Goal: Submit feedback/report problem

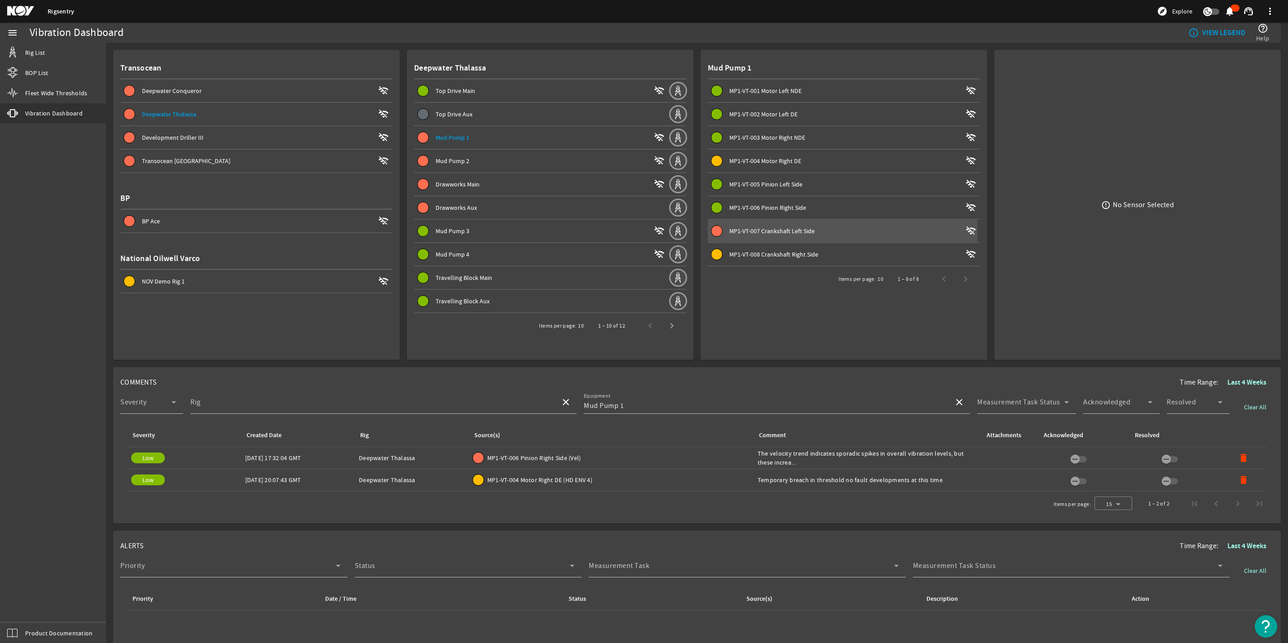
click at [768, 232] on span "MP1-VT-007 Crankshaft Left Side" at bounding box center [771, 231] width 85 height 8
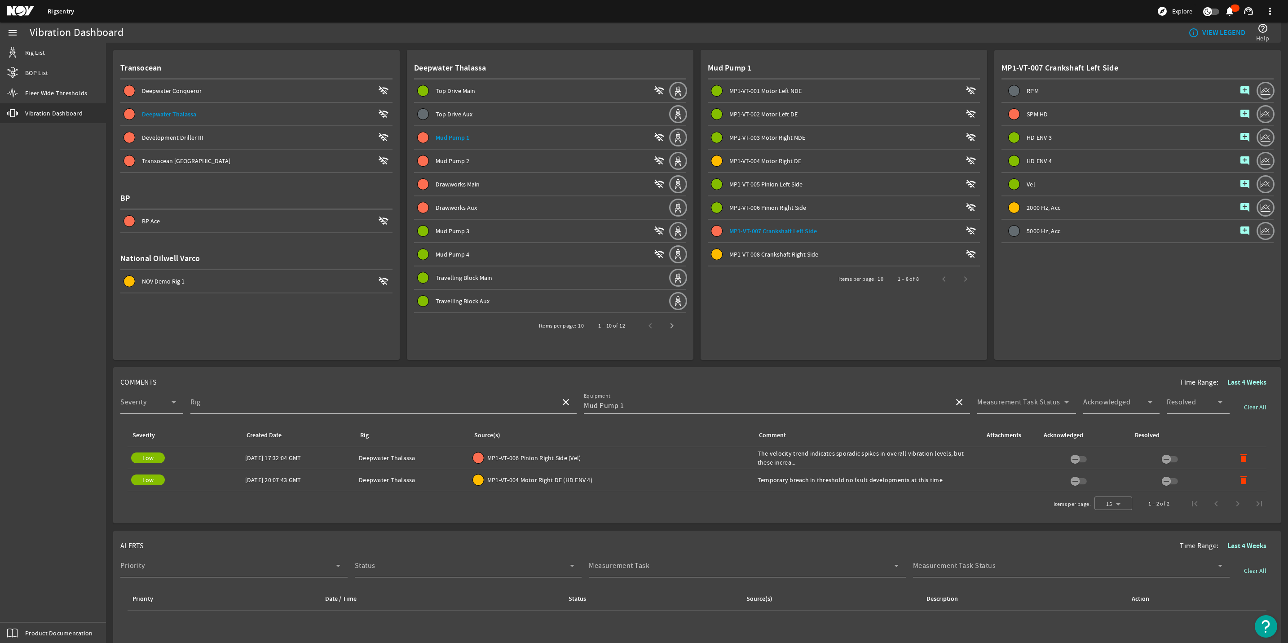
click at [762, 162] on span "MP1-VT-004 Motor Right DE" at bounding box center [765, 161] width 72 height 8
click at [459, 158] on span "Mud Pump 2" at bounding box center [453, 161] width 34 height 8
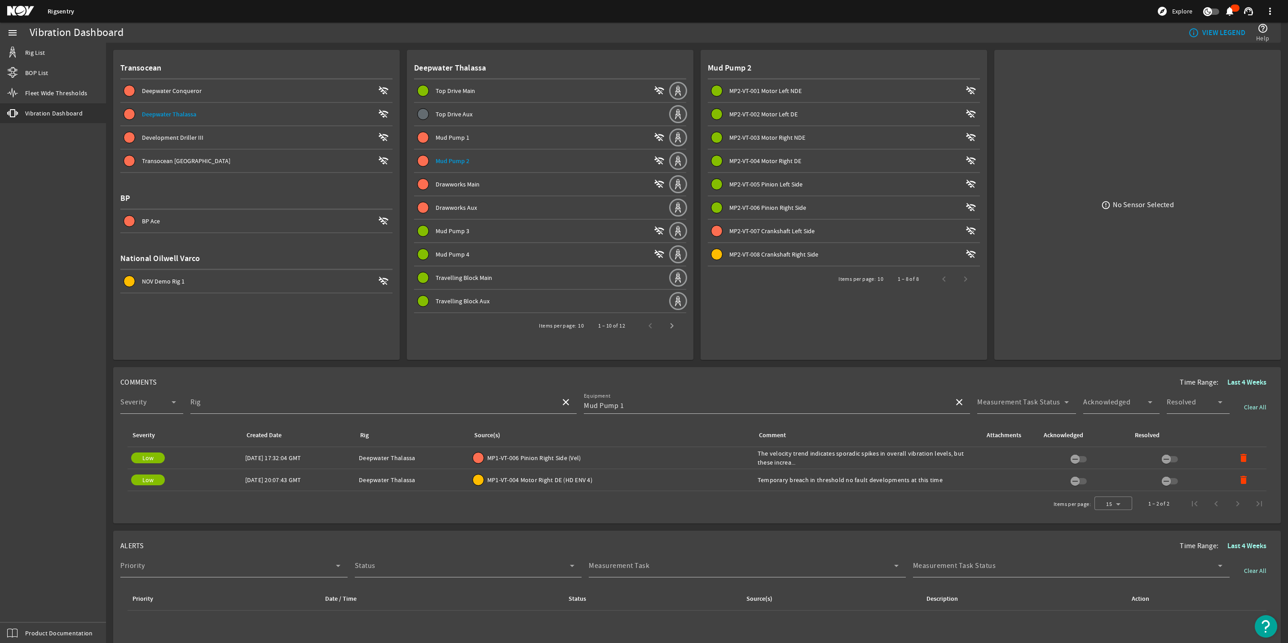
click at [446, 205] on span "Drawworks Aux" at bounding box center [456, 207] width 41 height 8
click at [449, 187] on div "Drawworks Main" at bounding box center [543, 184] width 215 height 9
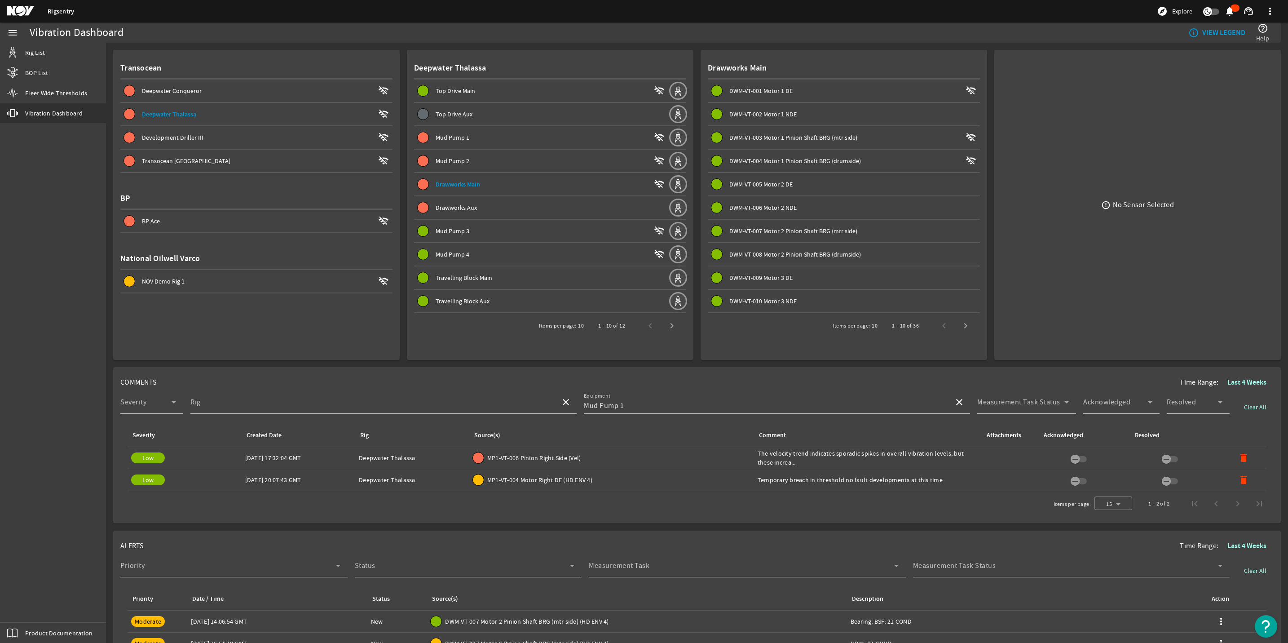
click at [451, 144] on span at bounding box center [541, 138] width 254 height 22
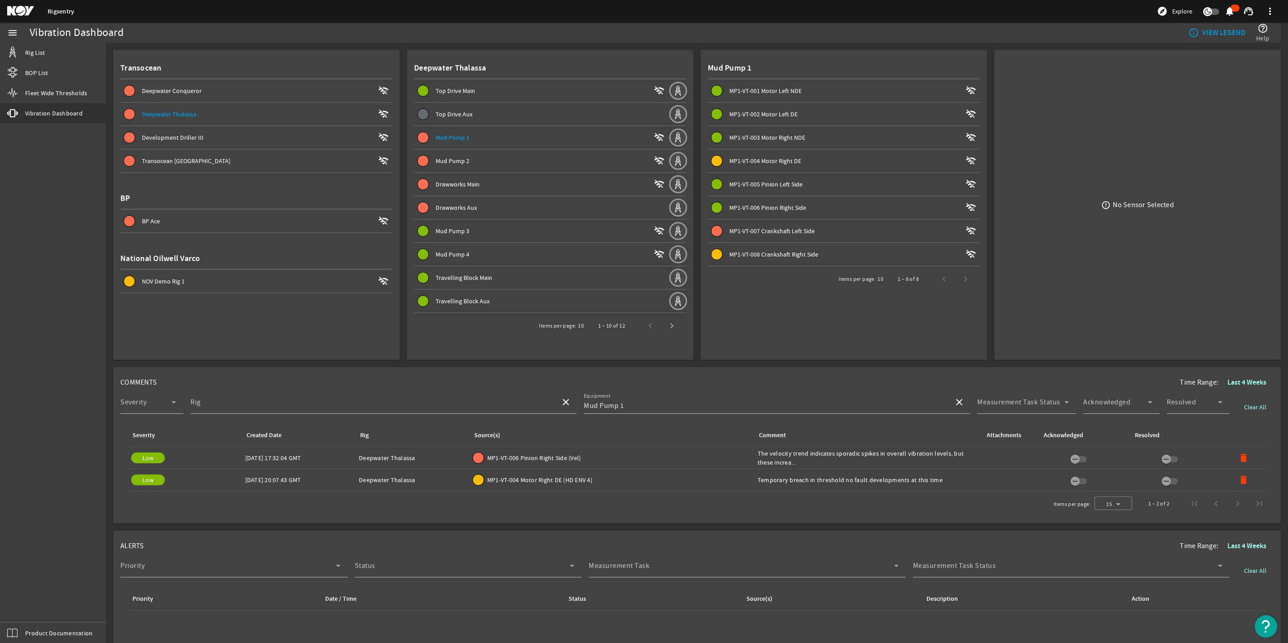
click at [456, 137] on span "Mud Pump 1" at bounding box center [453, 137] width 34 height 9
click at [814, 222] on span at bounding box center [844, 231] width 272 height 22
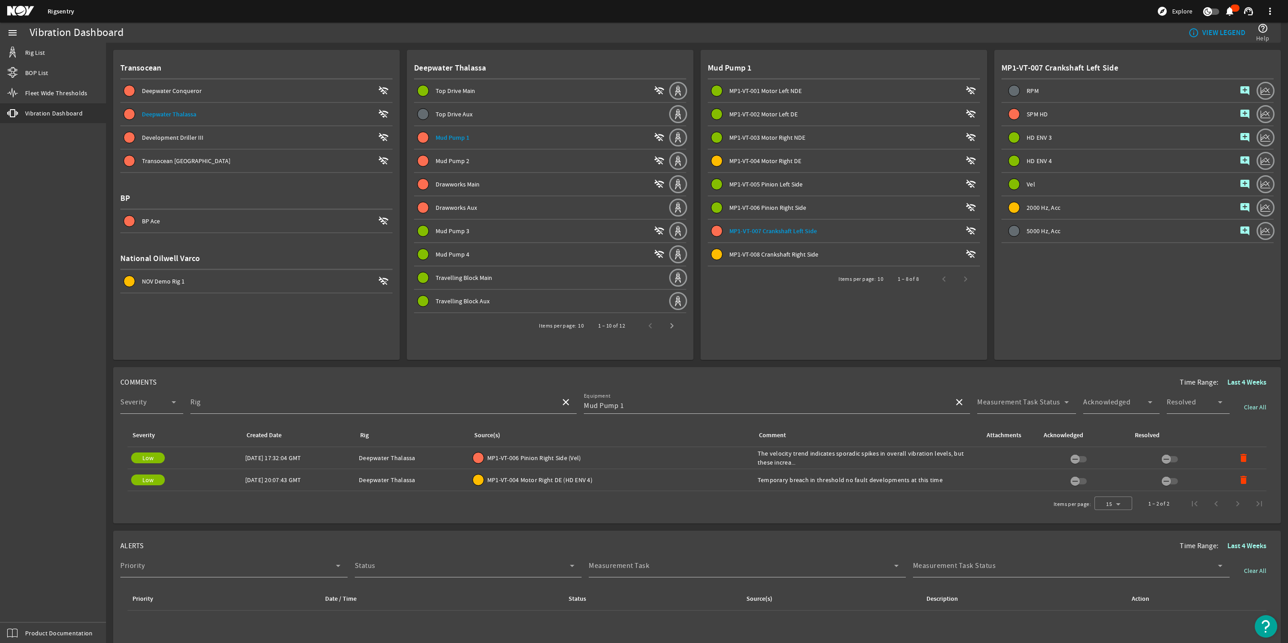
click at [768, 255] on span "MP1-VT-008 Crankshaft Right Side" at bounding box center [773, 254] width 89 height 8
click at [755, 232] on span "MP1-VT-007 Crankshaft Left Side" at bounding box center [771, 231] width 85 height 8
click at [759, 161] on span "MP1-VT-004 Motor Right DE" at bounding box center [765, 161] width 72 height 8
click at [442, 158] on span "Mud Pump 2" at bounding box center [453, 161] width 34 height 8
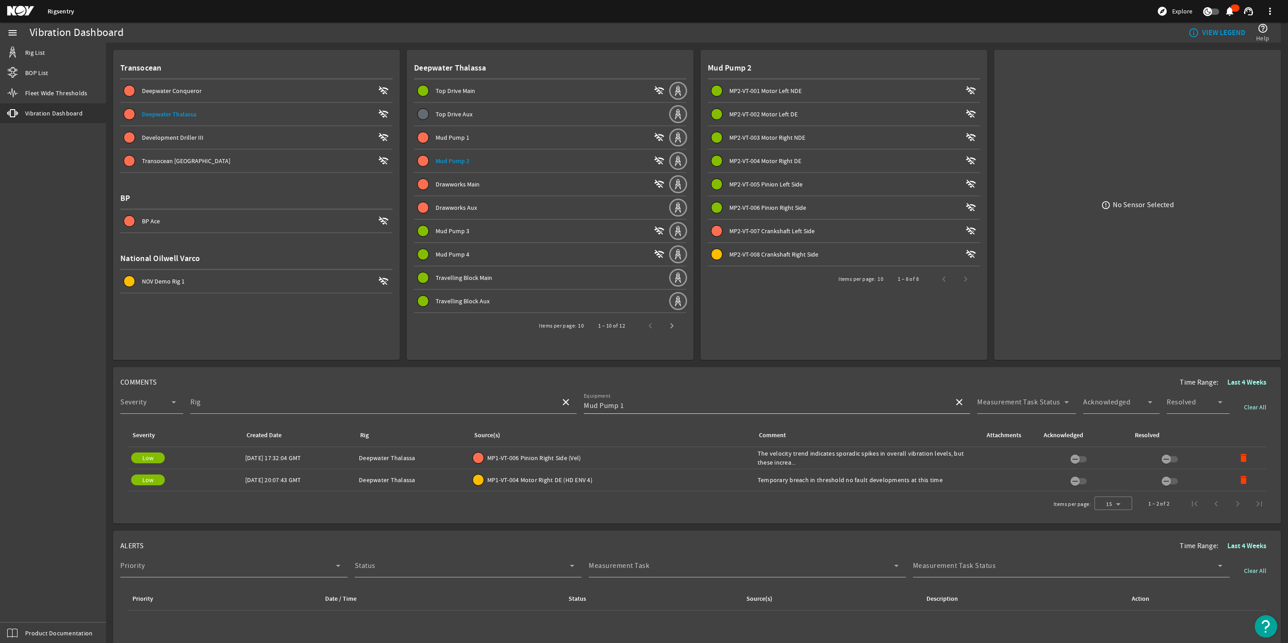
click at [752, 407] on input "Mud Pump 1" at bounding box center [765, 405] width 363 height 11
click at [749, 419] on mat-option "Mud Pump 1" at bounding box center [770, 426] width 382 height 22
click at [956, 395] on button "close" at bounding box center [960, 402] width 22 height 22
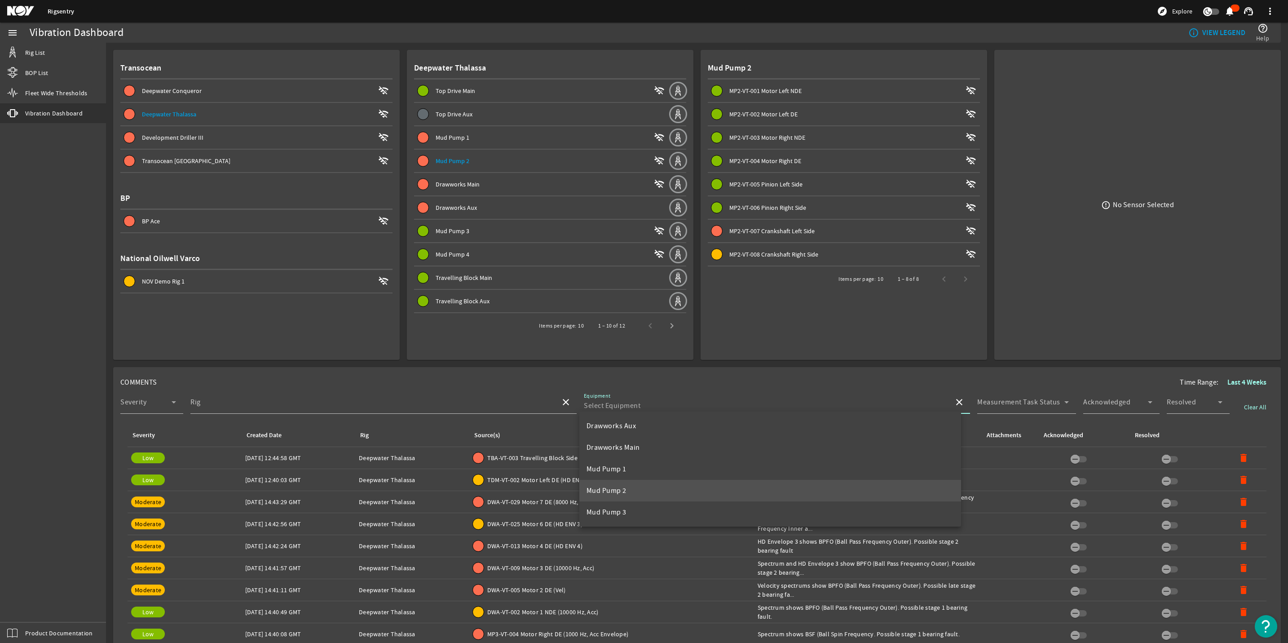
click at [639, 492] on mat-option "Mud Pump 2" at bounding box center [770, 491] width 382 height 22
type input "Mud Pump 2"
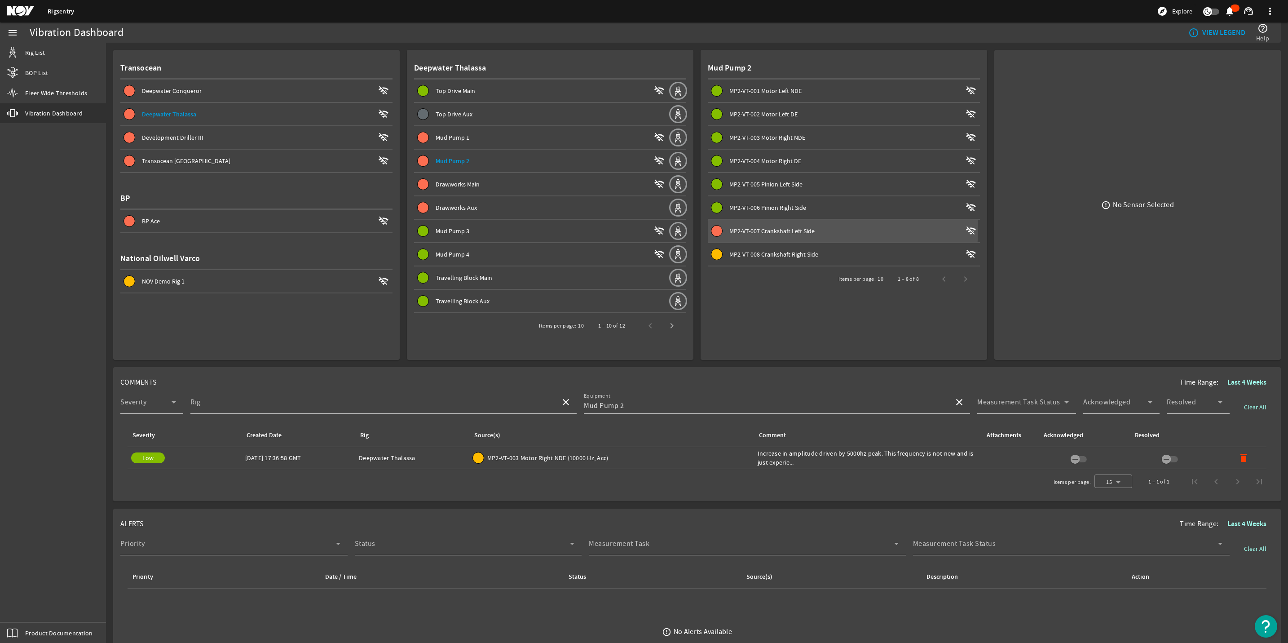
click at [783, 227] on span "MP2-VT-007 Crankshaft Left Side" at bounding box center [771, 231] width 85 height 8
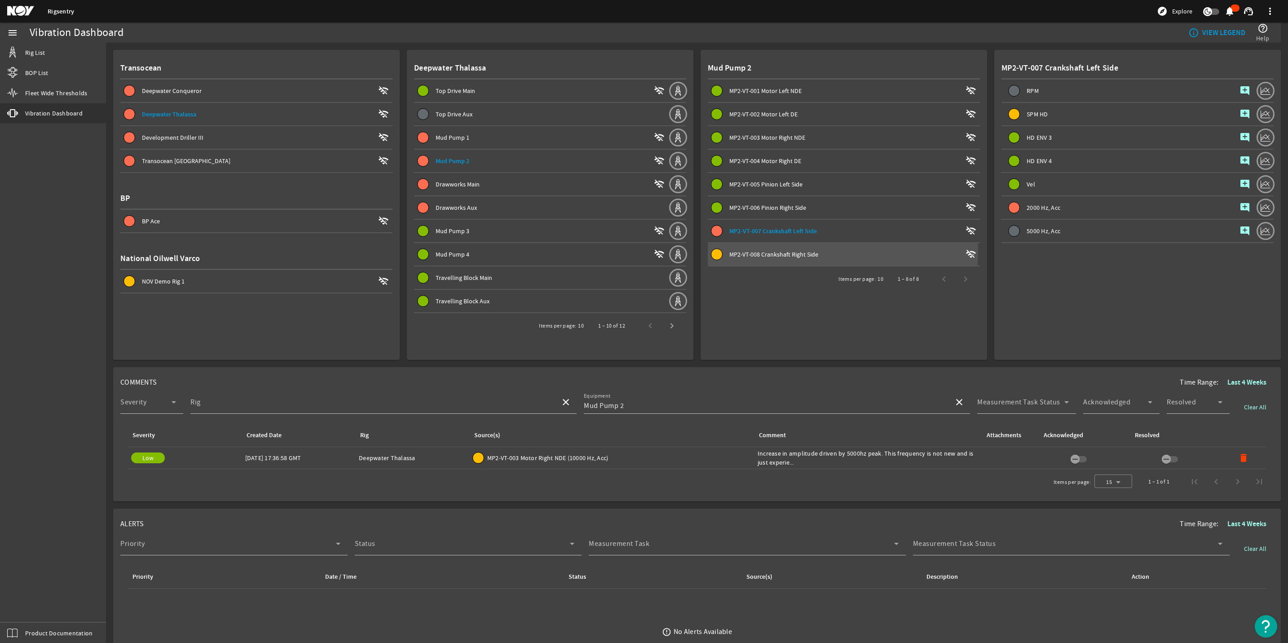
click at [776, 250] on span "MP2-VT-008 Crankshaft Right Side" at bounding box center [773, 254] width 89 height 8
click at [1240, 206] on mat-icon "add_comment" at bounding box center [1245, 207] width 11 height 11
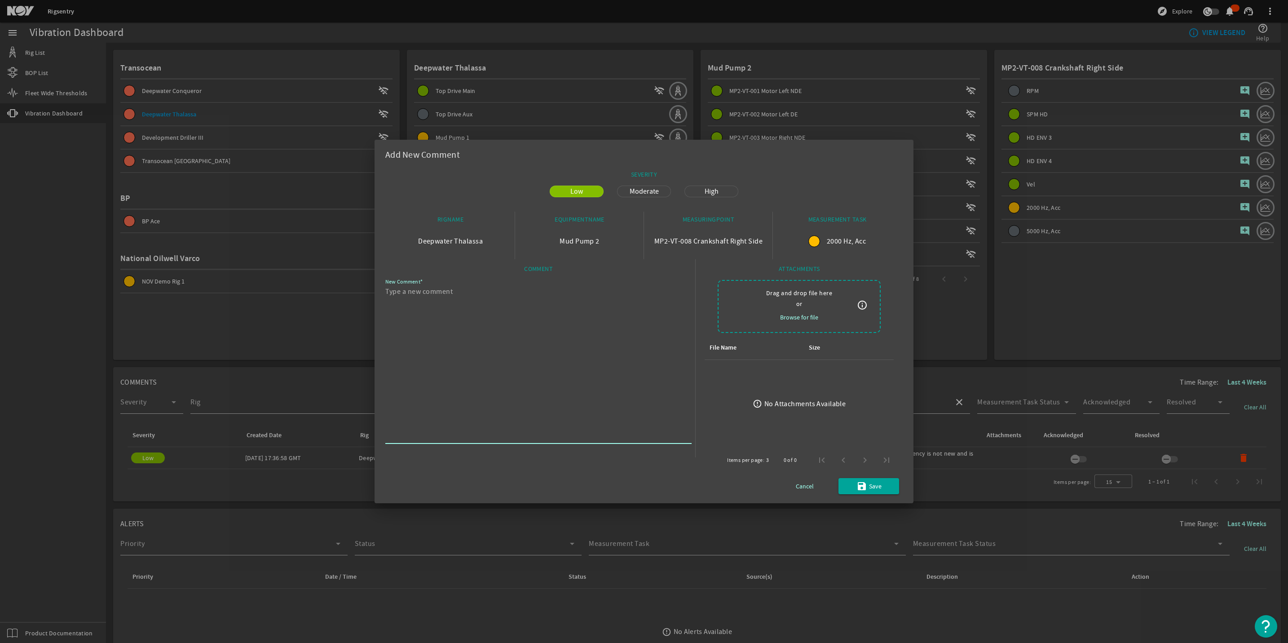
paste textarea "2877920LOR000000007110000000006798797"
type textarea "2877920LOR000000007110000000006798797"
drag, startPoint x: 469, startPoint y: 292, endPoint x: 267, endPoint y: 300, distance: 201.8
click at [268, 300] on div "Add New Comment SEVERITY Low Moderate High RIGNAME Deepwater Thalassa EQUIPMENT…" at bounding box center [644, 321] width 1288 height 643
click at [808, 484] on span "Cancel" at bounding box center [805, 486] width 18 height 11
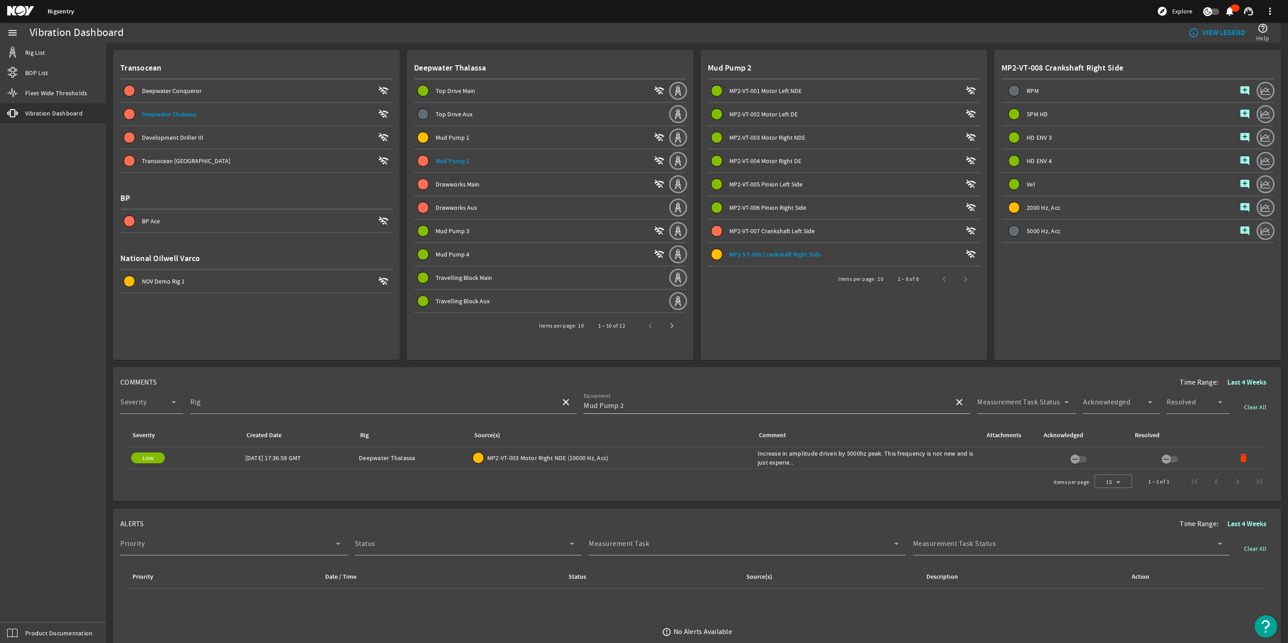
click at [954, 399] on mat-icon "close" at bounding box center [959, 402] width 11 height 11
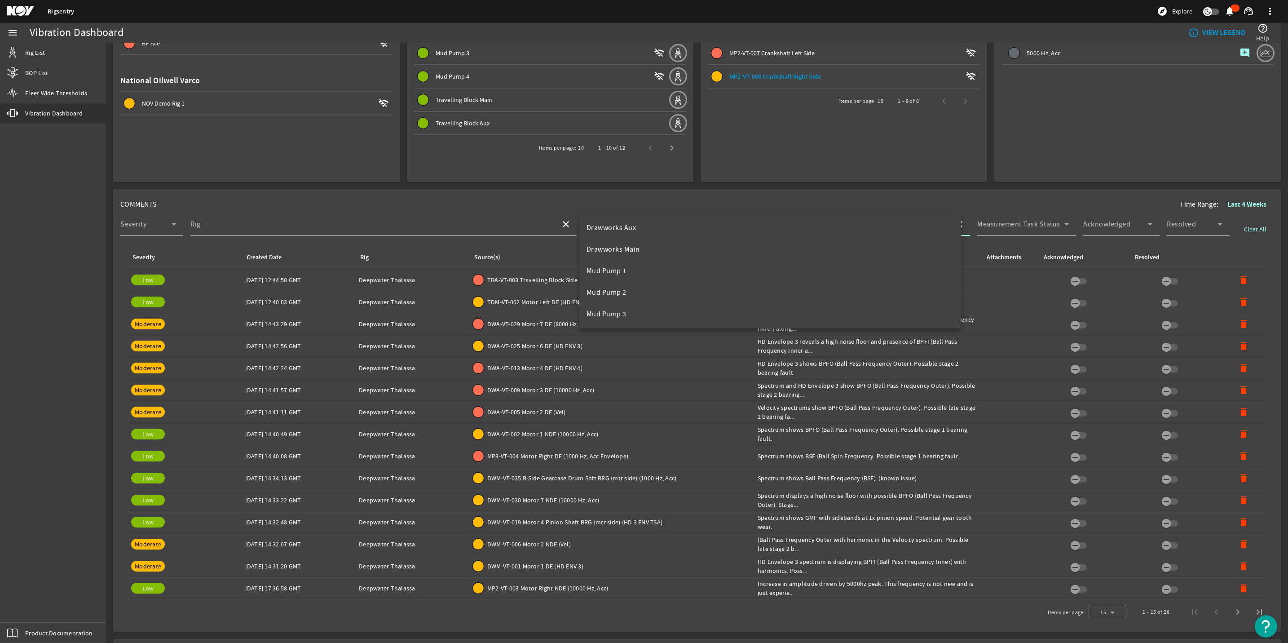
scroll to position [202, 0]
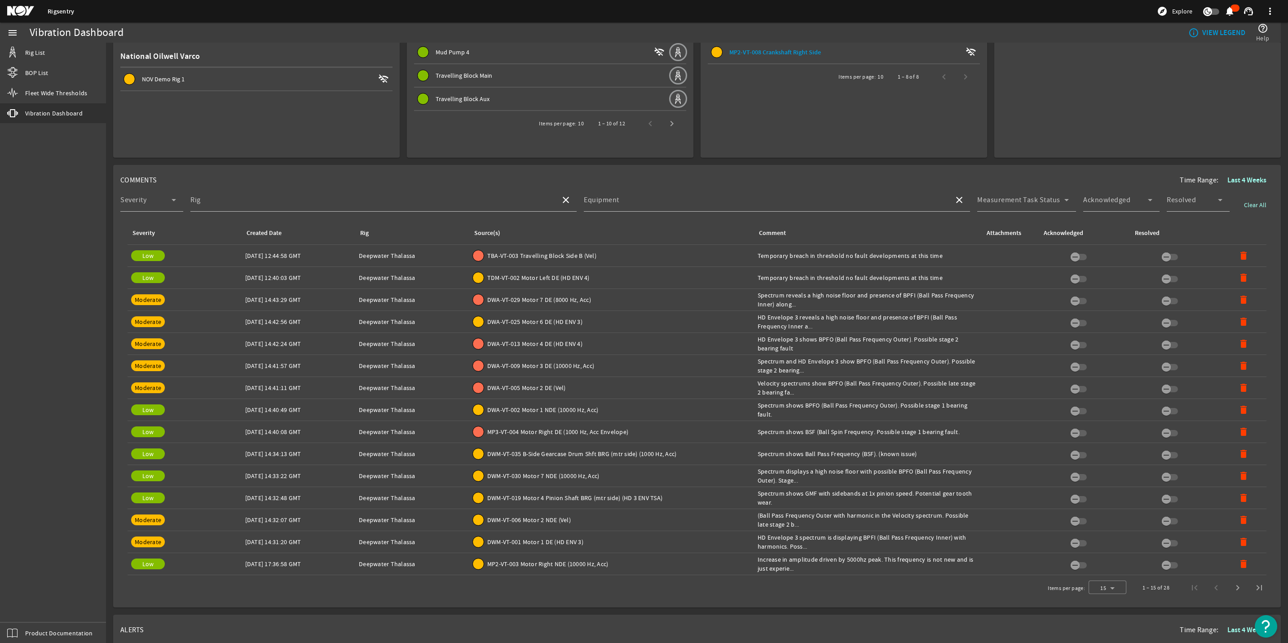
click at [780, 279] on div "Comment: Temporary breach in threshold no fault developments at this time" at bounding box center [868, 277] width 221 height 9
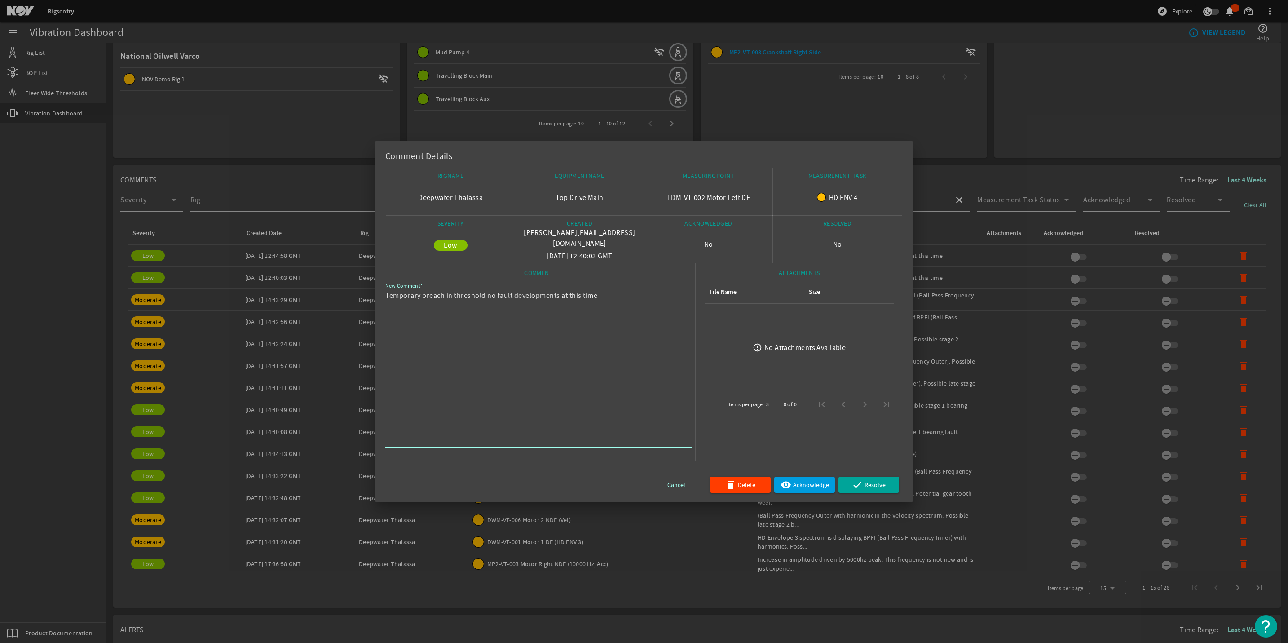
drag, startPoint x: 593, startPoint y: 305, endPoint x: 362, endPoint y: 313, distance: 230.5
click at [362, 313] on div "Comment Details RIGNAME Deepwater Thalassa EQUIPMENTNAME Top Drive Main MEASURI…" at bounding box center [644, 321] width 1288 height 643
click at [985, 185] on div at bounding box center [644, 321] width 1288 height 643
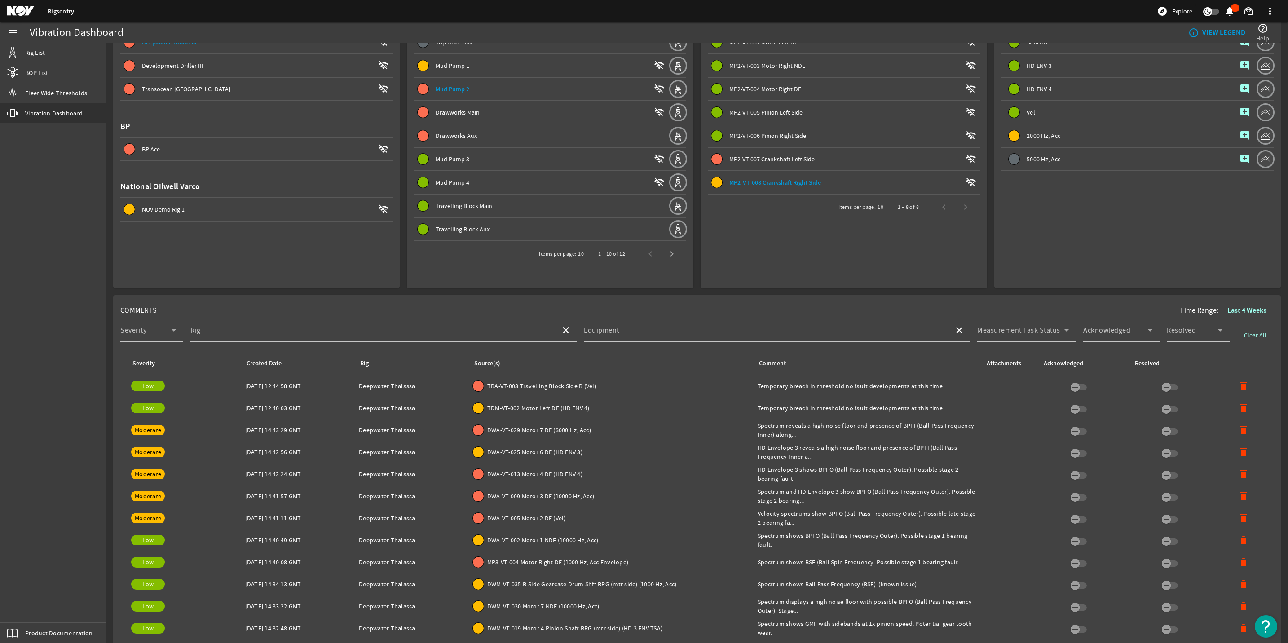
scroll to position [0, 0]
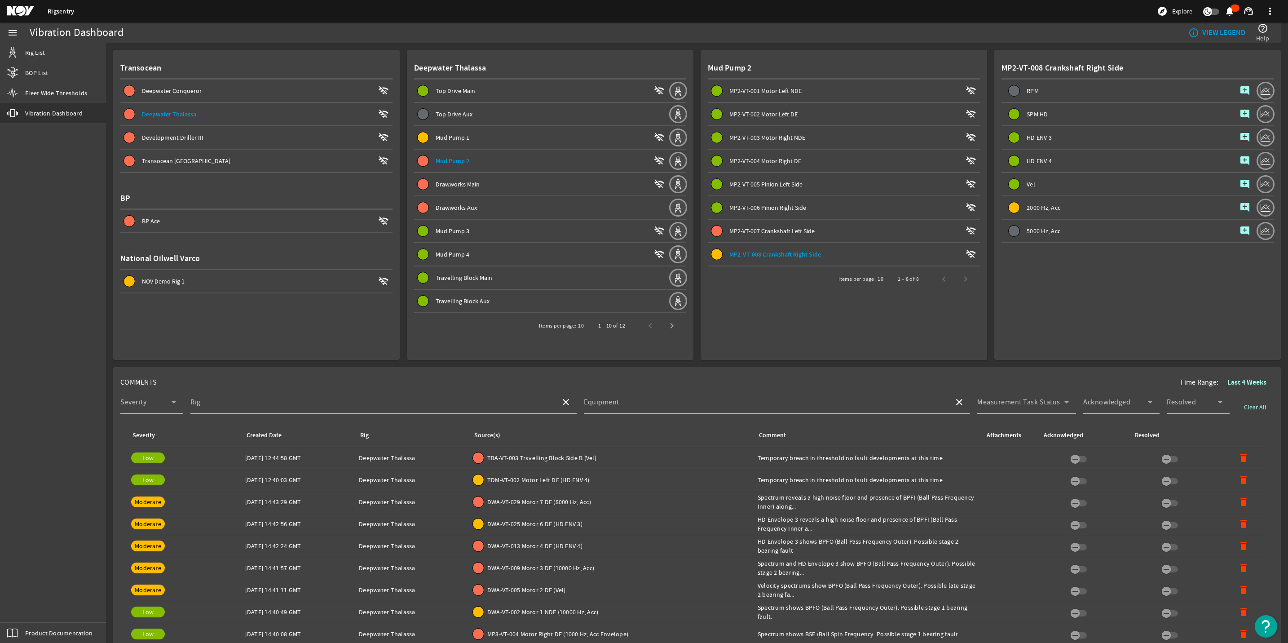
click at [1240, 205] on mat-icon "add_comment" at bounding box center [1245, 207] width 11 height 11
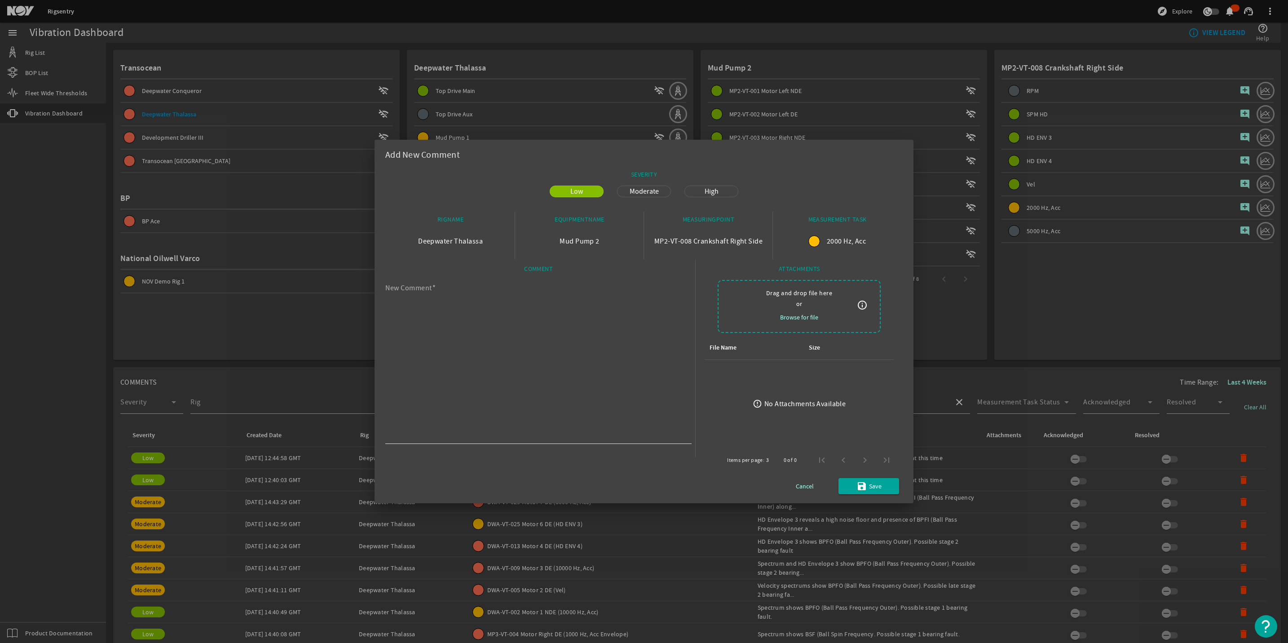
click at [554, 340] on textarea "New Comment" at bounding box center [534, 363] width 299 height 155
paste textarea "Temporary breach in threshold no fault developments at this time"
type textarea "Temporary breach in threshold no fault developments at this time"
click at [872, 489] on span "Save" at bounding box center [875, 486] width 13 height 11
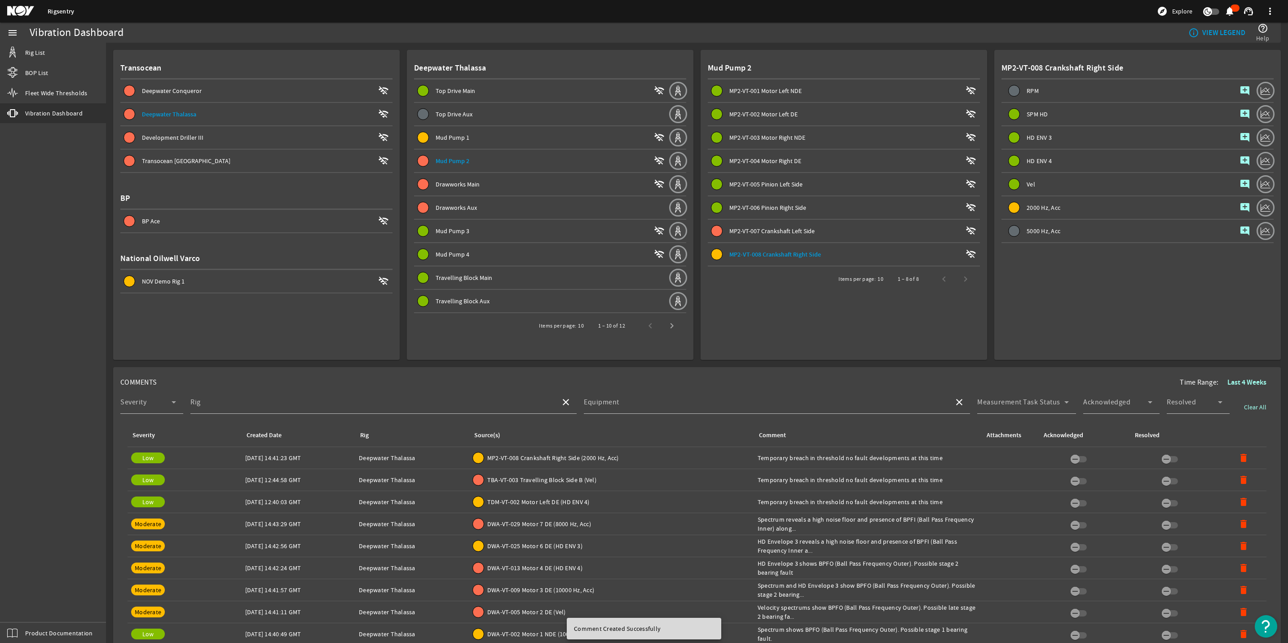
click at [796, 230] on span "MP2-VT-007 Crankshaft Left Side" at bounding box center [771, 231] width 85 height 8
click at [1240, 202] on mat-icon "add_comment" at bounding box center [1245, 207] width 11 height 11
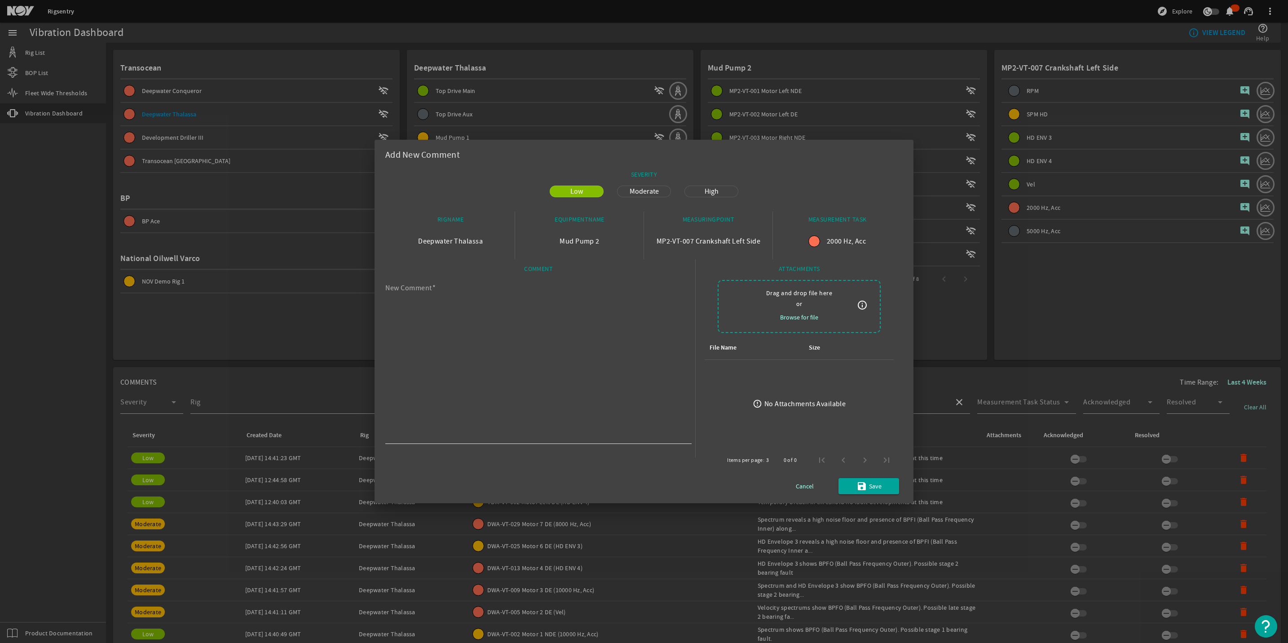
click at [519, 371] on textarea "New Comment" at bounding box center [534, 363] width 299 height 155
paste textarea "Temporary breach in threshold no fault developments at this time"
type textarea "Temporary breach in threshold no fault developments at this time"
click at [869, 488] on span "Save" at bounding box center [875, 486] width 13 height 11
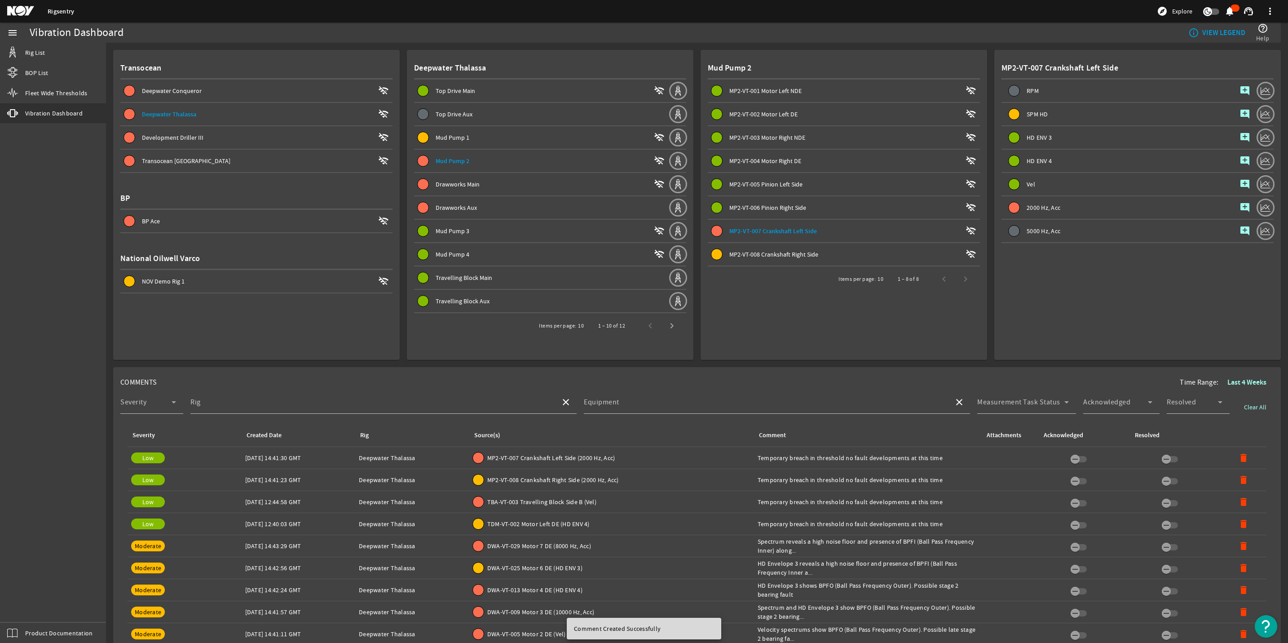
click at [450, 142] on span "Mud Pump 1 wifi_off" at bounding box center [543, 137] width 251 height 11
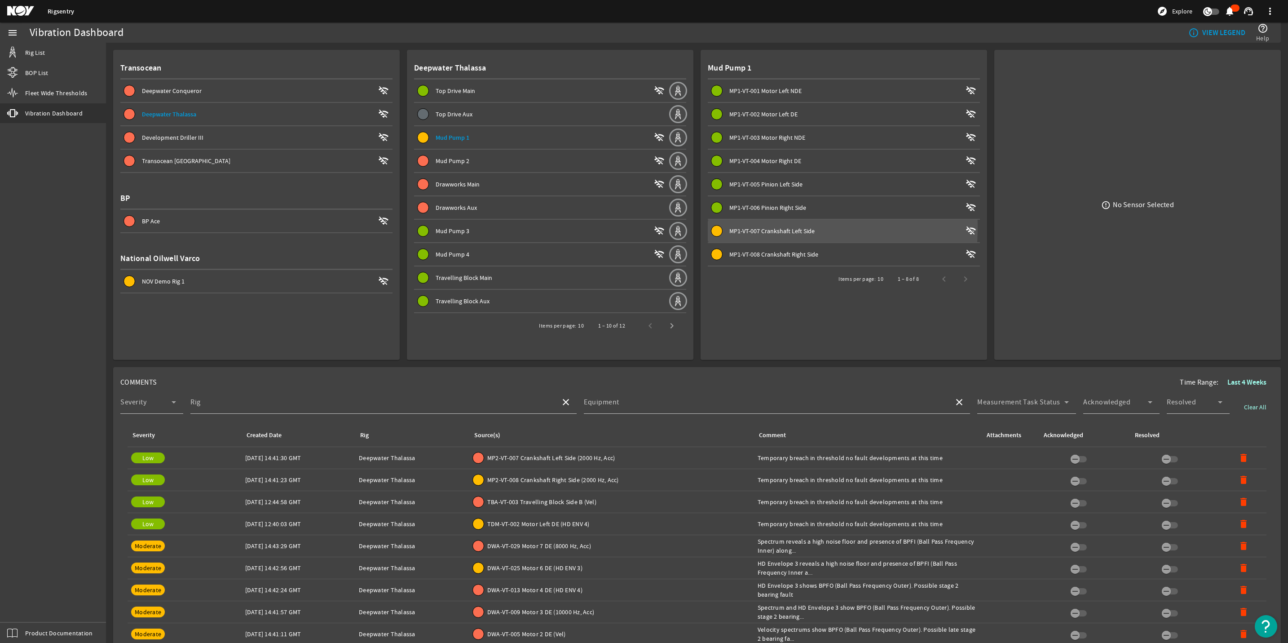
click at [736, 227] on span "MP1-VT-007 Crankshaft Left Side" at bounding box center [771, 231] width 85 height 8
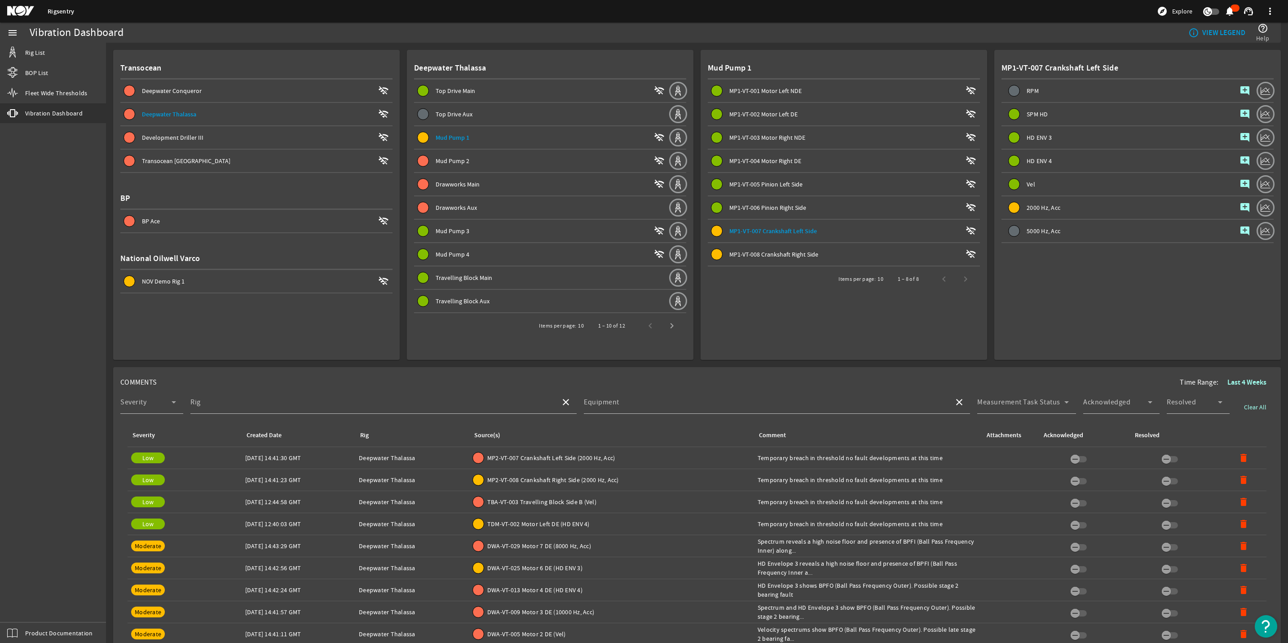
click at [1240, 207] on mat-icon "add_comment" at bounding box center [1245, 207] width 11 height 11
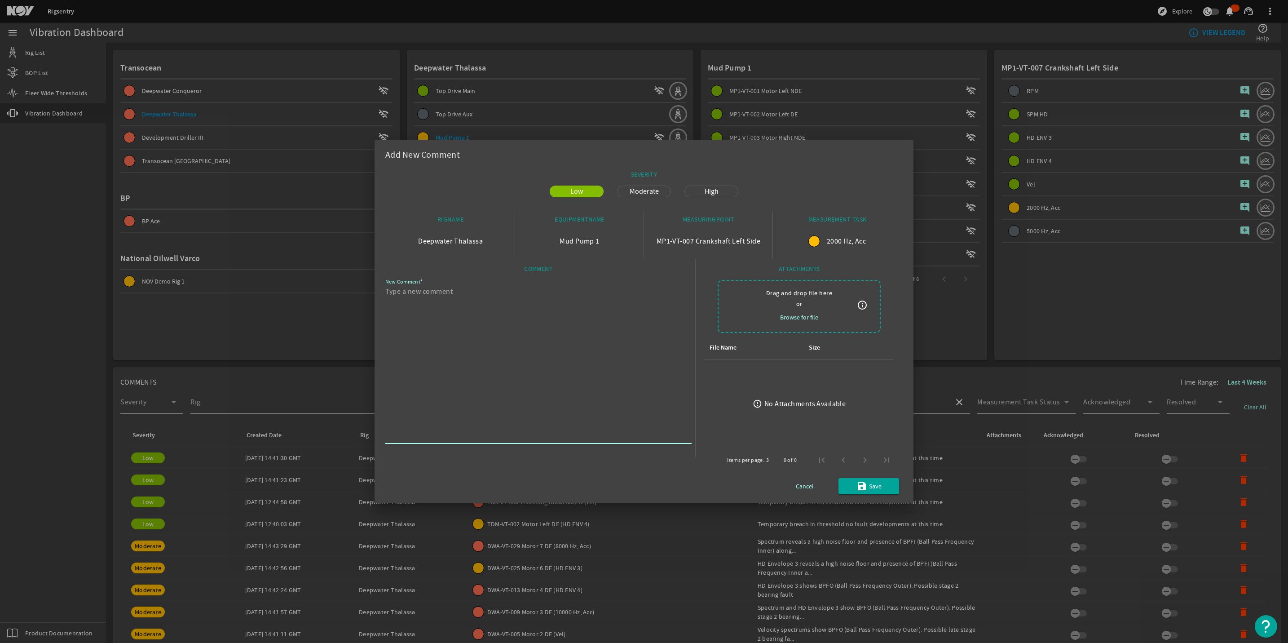
click at [478, 363] on textarea "New Comment" at bounding box center [534, 363] width 299 height 155
paste textarea "Temporary breach in threshold no fault developments at this time"
type textarea "Temporary breach in threshold no fault developments at this time"
click at [876, 493] on span "submit" at bounding box center [869, 486] width 61 height 22
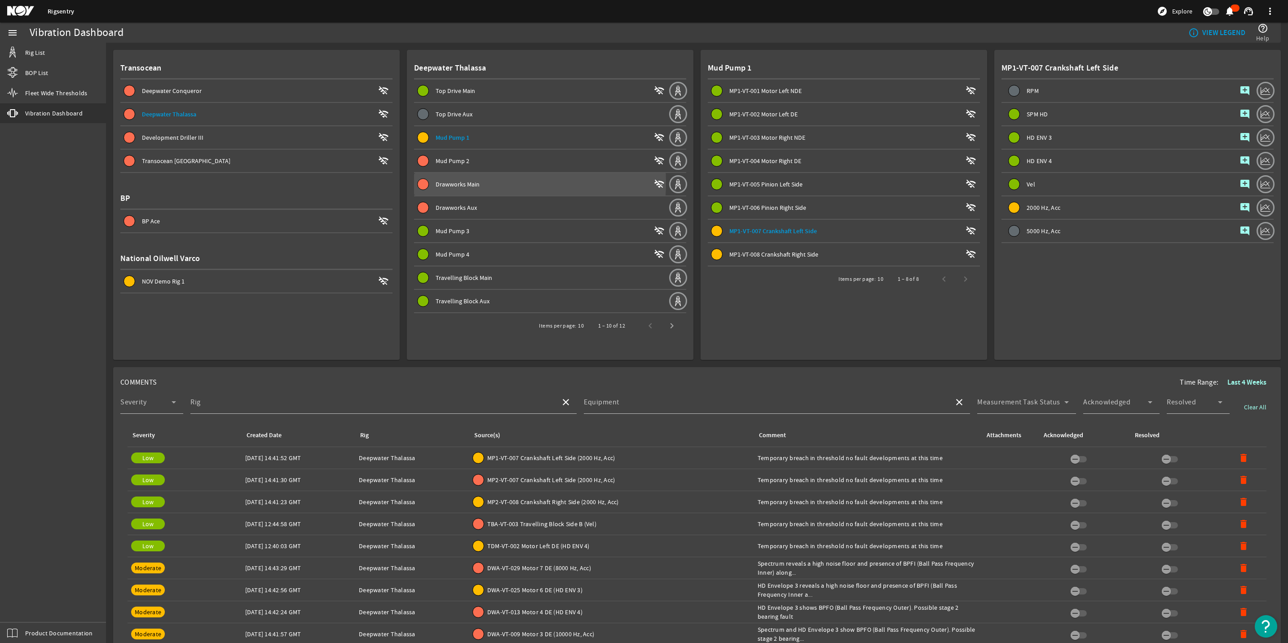
click at [443, 181] on span "Drawworks Main" at bounding box center [458, 184] width 44 height 8
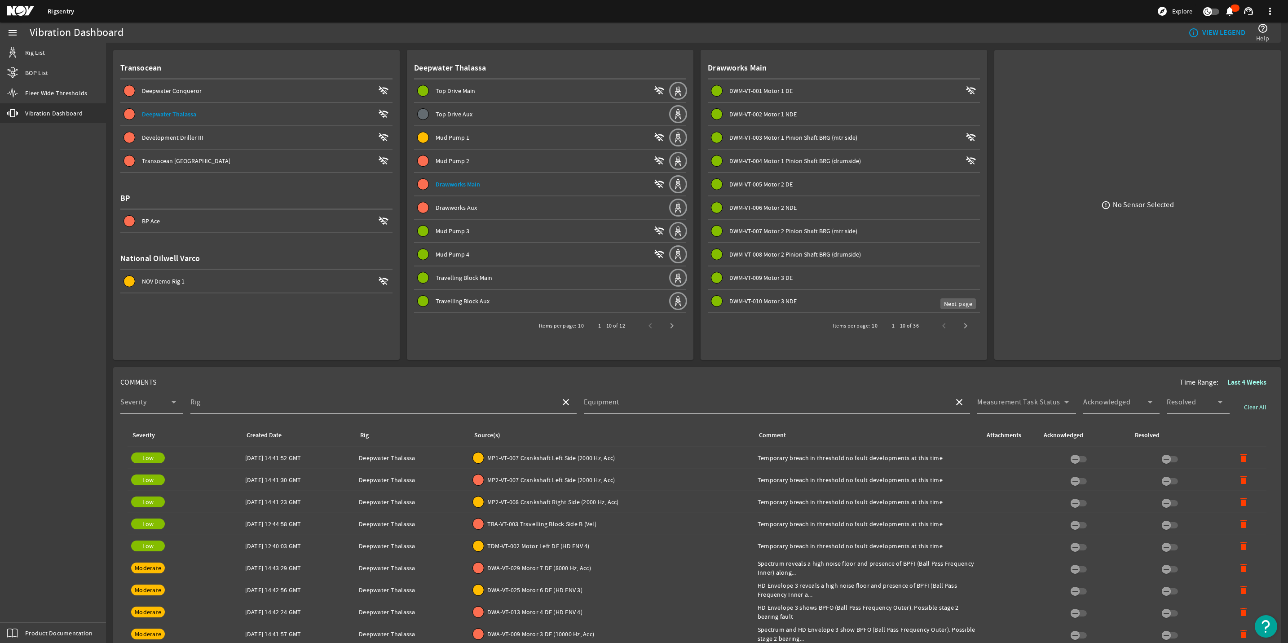
click at [961, 322] on span "Next page" at bounding box center [966, 326] width 22 height 22
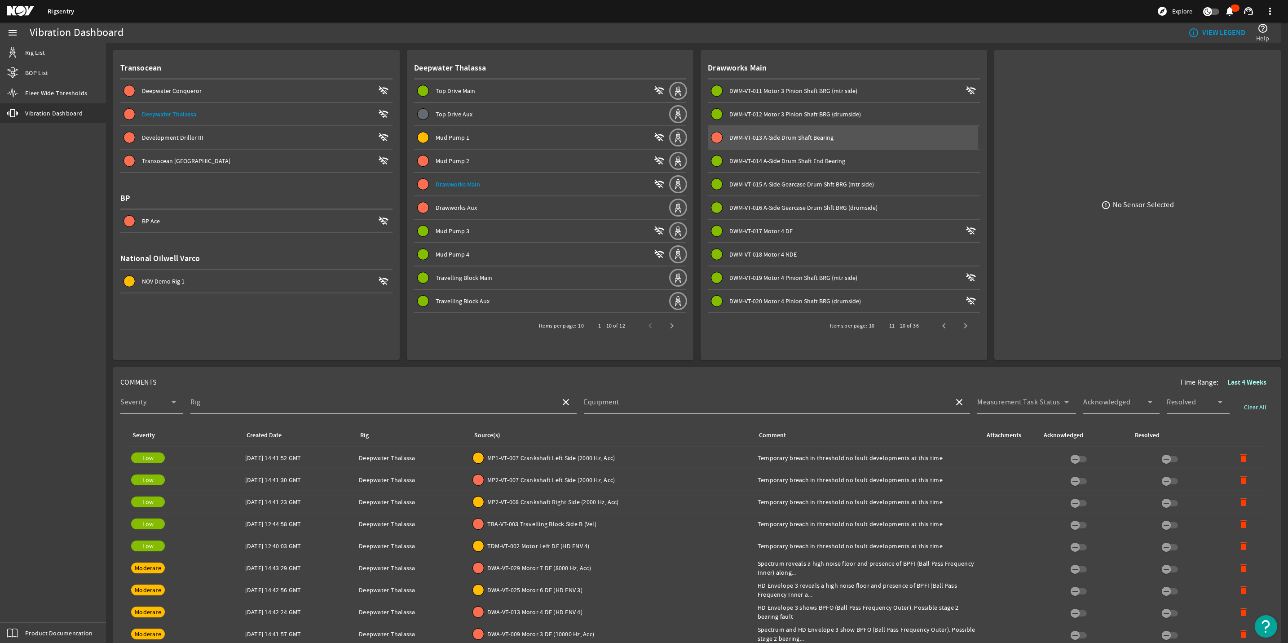
click at [802, 135] on span "DWM-VT-013 A-Side Drum Shaft Bearing" at bounding box center [781, 137] width 104 height 8
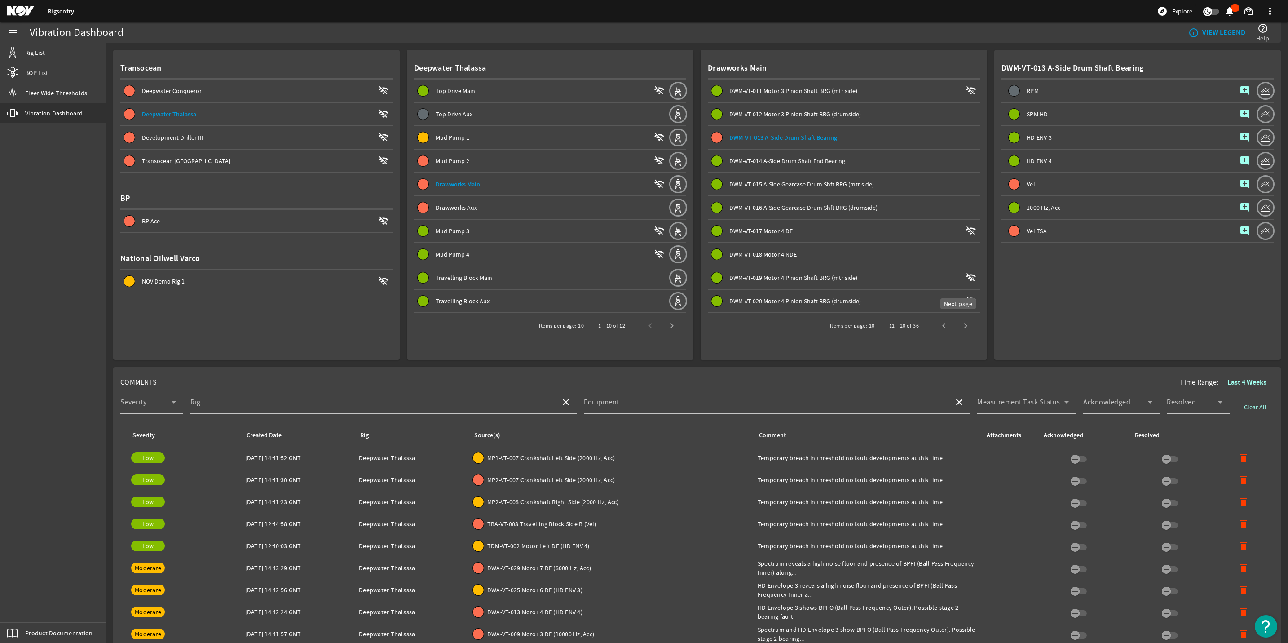
click at [958, 319] on span "Next page" at bounding box center [966, 326] width 22 height 22
click at [958, 321] on span "Next page" at bounding box center [966, 326] width 22 height 22
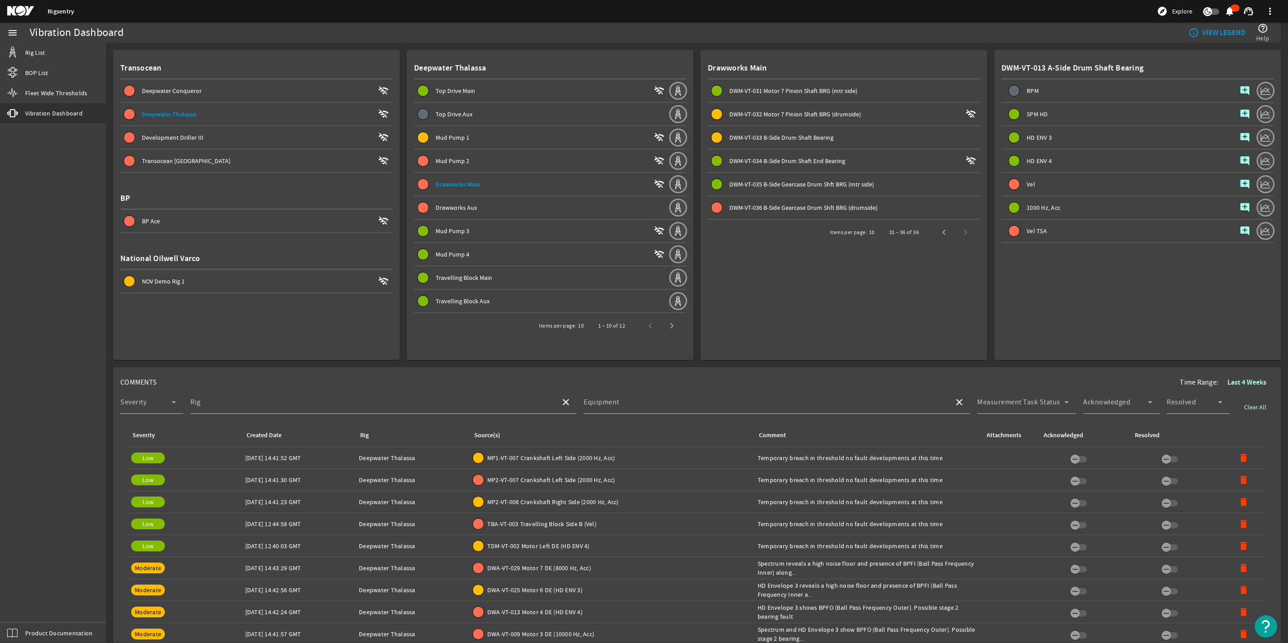
click at [958, 321] on mat-card "Drawworks Main DWM-VT-031 Motor 7 Pinion Shaft BRG (mtr side) DWM-VT-032 Motor …" at bounding box center [844, 205] width 287 height 310
click at [445, 203] on span "Drawworks Aux" at bounding box center [456, 207] width 41 height 8
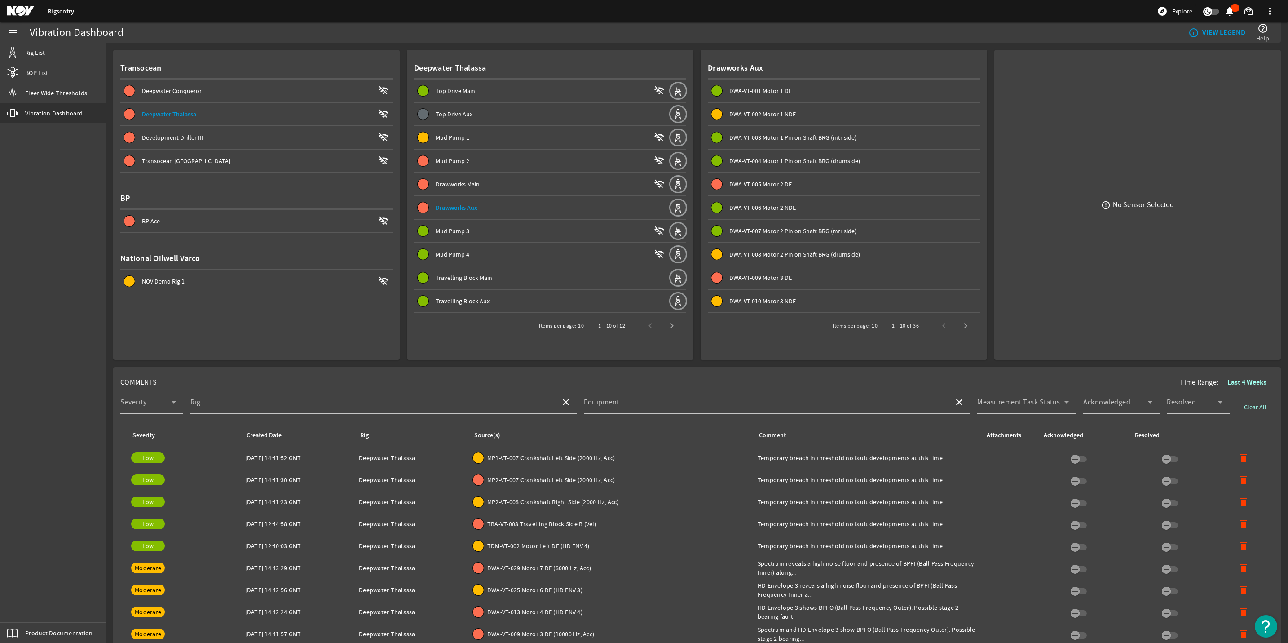
click at [465, 186] on span "Drawworks Main" at bounding box center [458, 184] width 44 height 8
click at [955, 317] on span "Next page" at bounding box center [966, 326] width 22 height 22
click at [760, 139] on span "DWM-VT-013 A-Side Drum Shaft Bearing" at bounding box center [781, 137] width 104 height 8
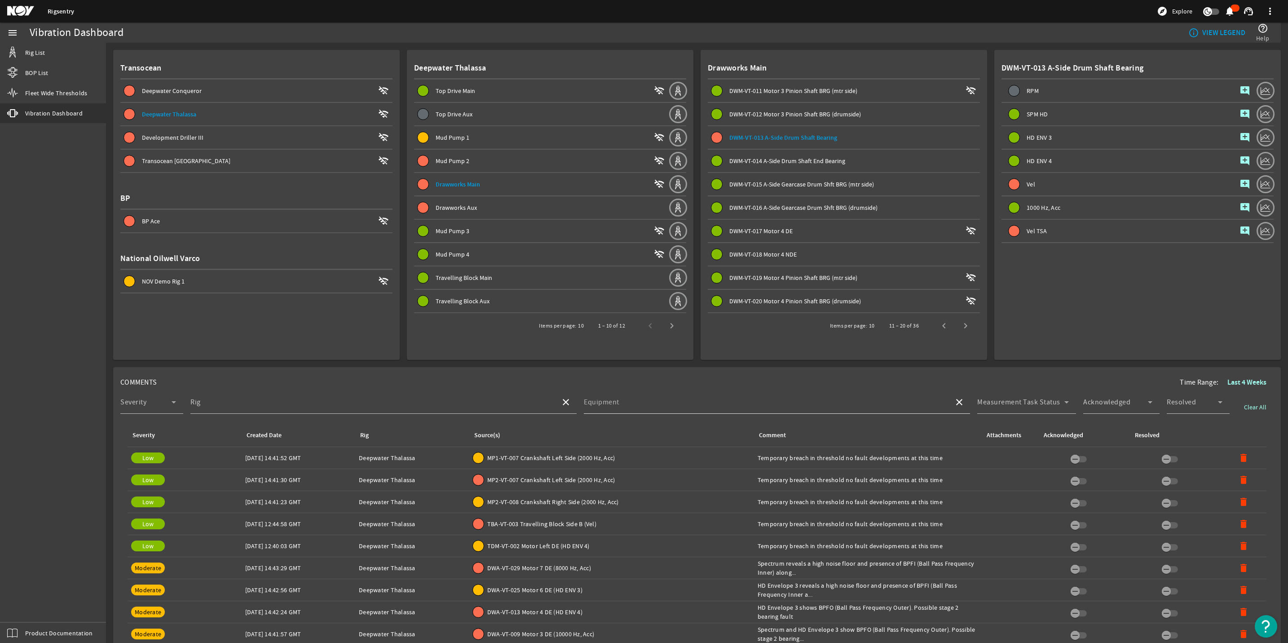
click at [760, 397] on div "Equipment" at bounding box center [765, 401] width 363 height 23
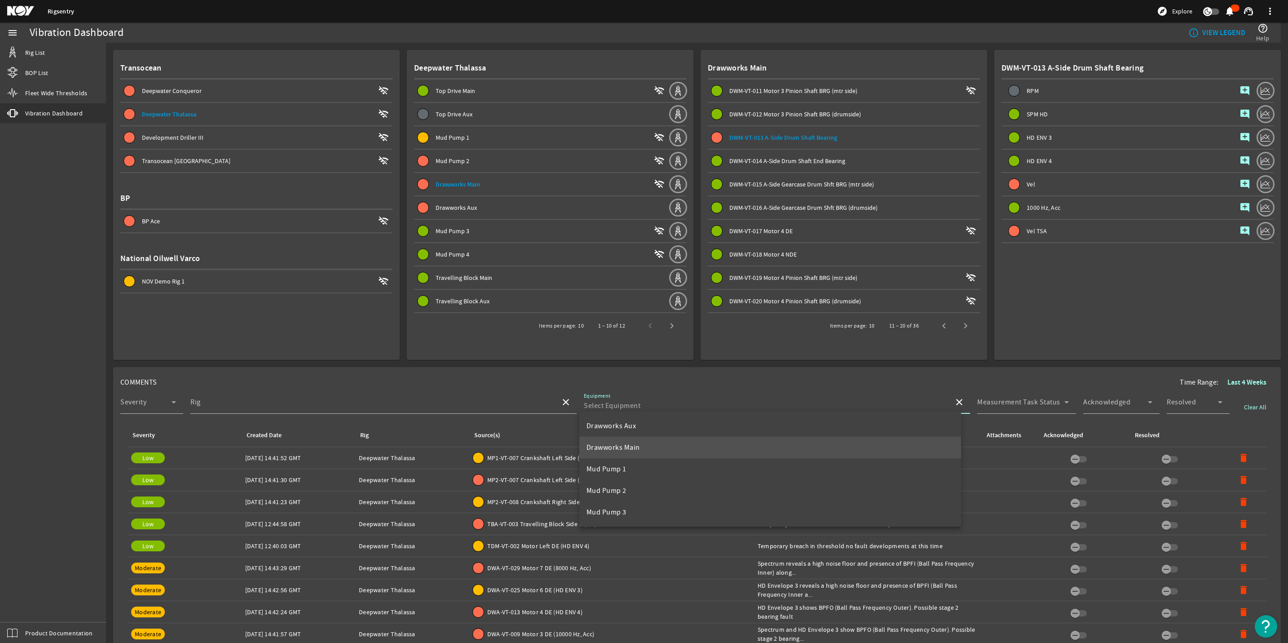
click at [659, 450] on mat-option "Drawworks Main" at bounding box center [770, 448] width 382 height 22
type input "Drawworks Main"
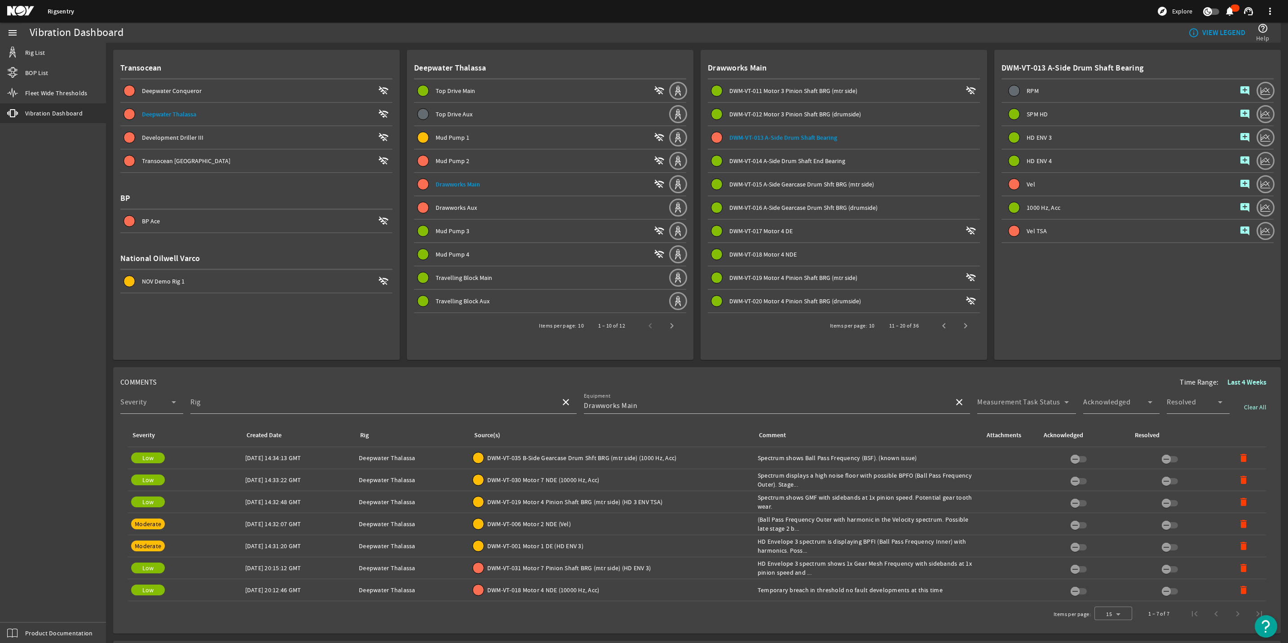
click at [1240, 184] on mat-icon "add_comment" at bounding box center [1245, 184] width 11 height 11
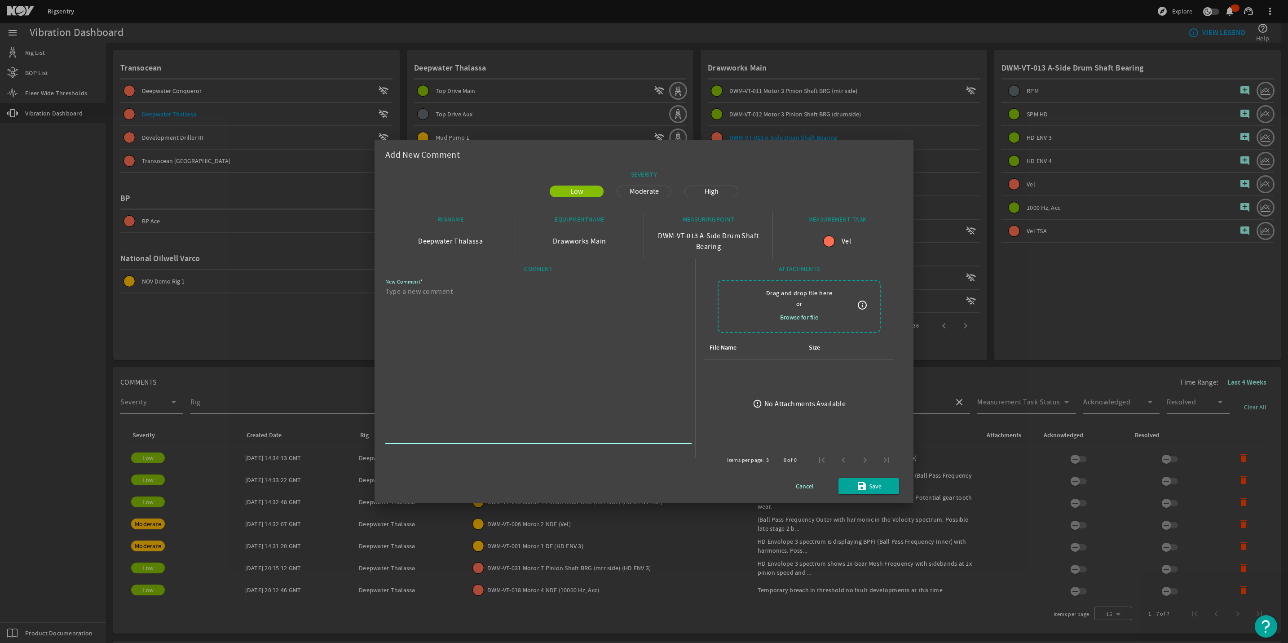
paste textarea "Temporary breach in threshold no fault developments at this time"
type textarea "Temporary breach in threshold no fault developments at this time"
click at [854, 491] on span "submit" at bounding box center [869, 486] width 61 height 22
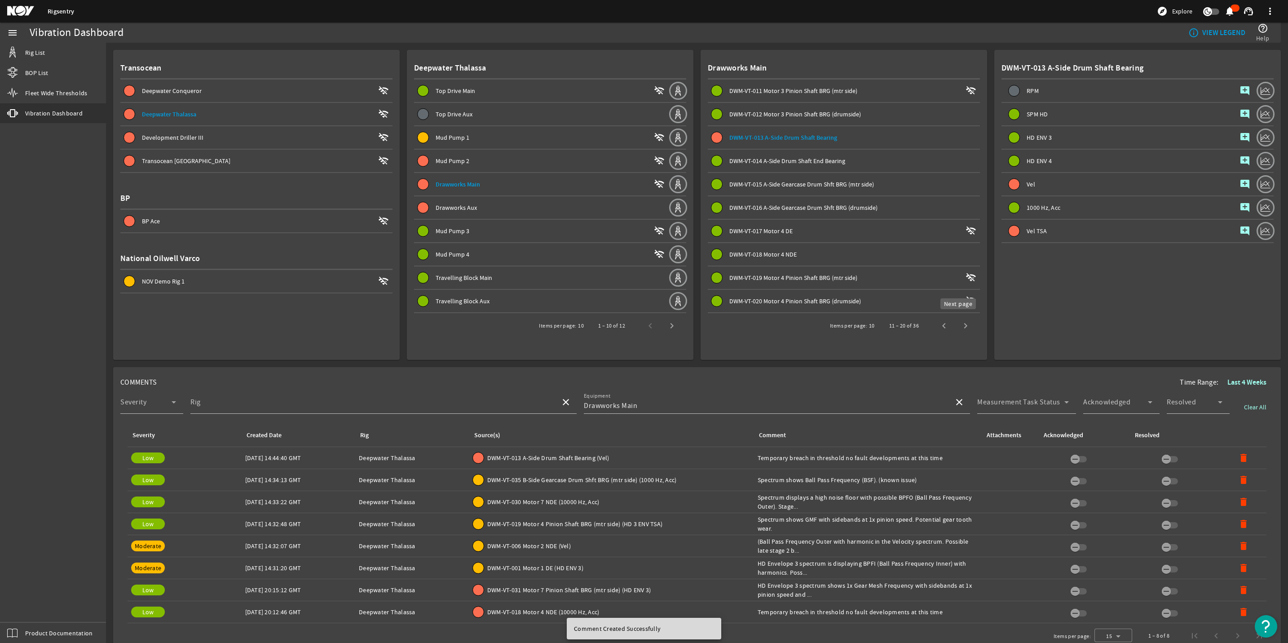
click at [957, 324] on span "Next page" at bounding box center [966, 326] width 22 height 22
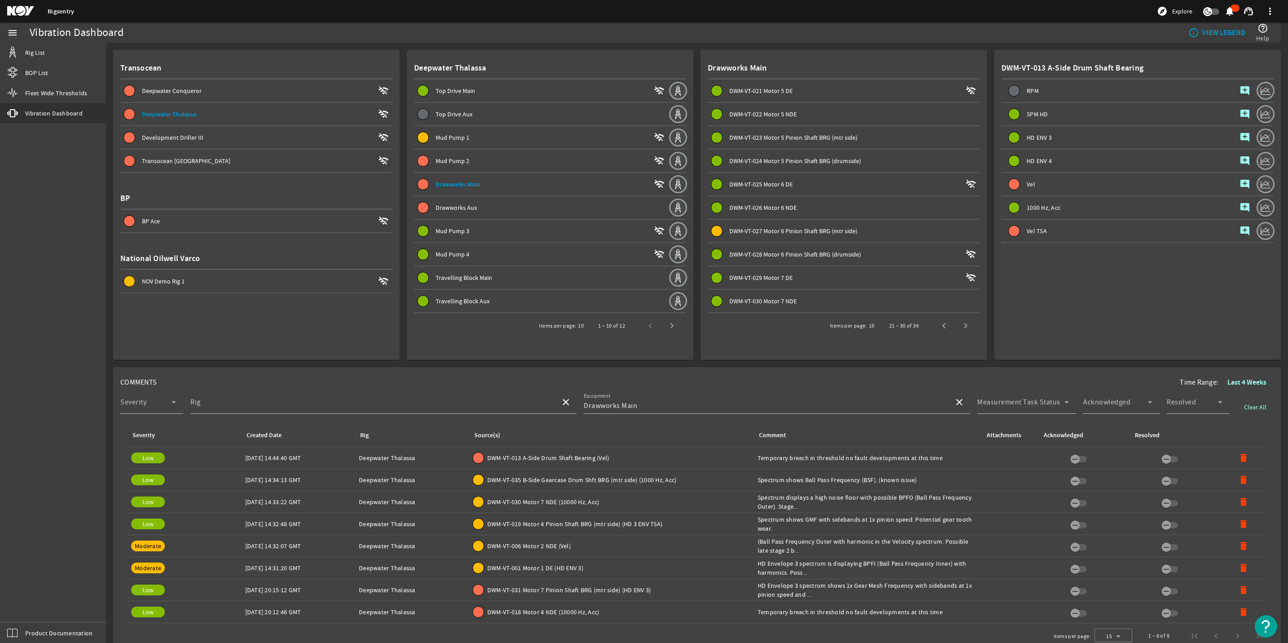
click at [799, 232] on span "DWM-VT-027 Motor 6 Pinion Shaft BRG (mtr side)" at bounding box center [793, 231] width 128 height 8
click at [1240, 156] on mat-icon "add_comment" at bounding box center [1245, 160] width 11 height 11
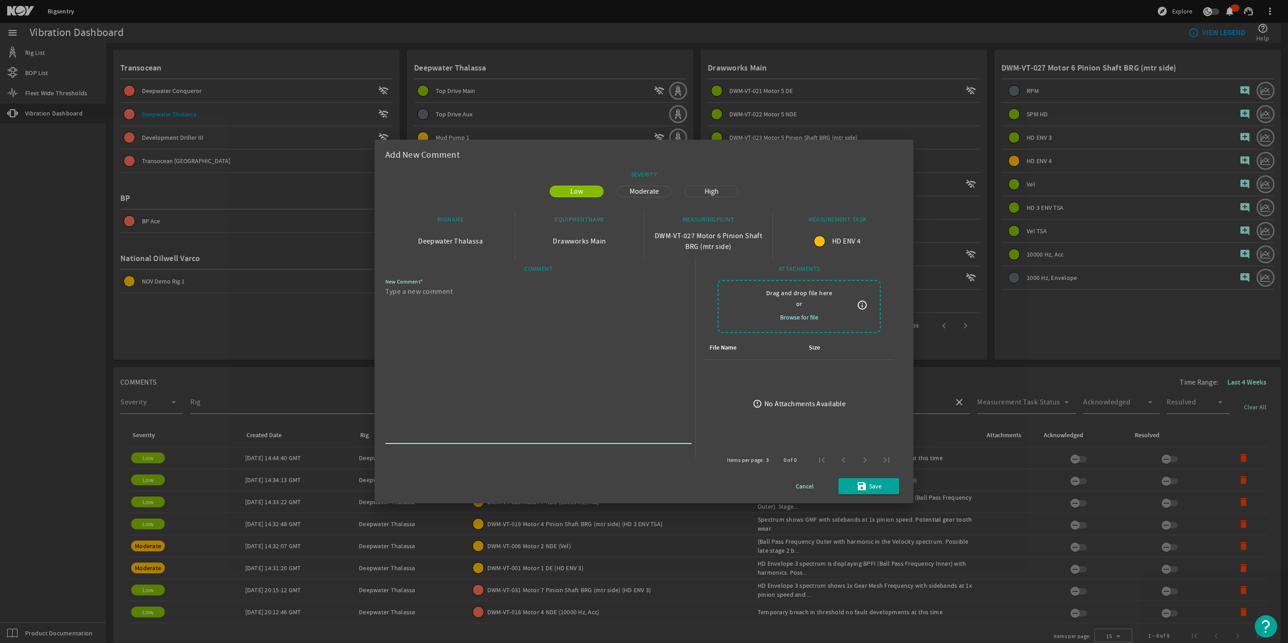
paste textarea "Temporary breach in threshold no fault developments at this time"
type textarea "Temporary breach in threshold no fault developments at this time"
click at [804, 481] on span "Cancel" at bounding box center [805, 486] width 18 height 11
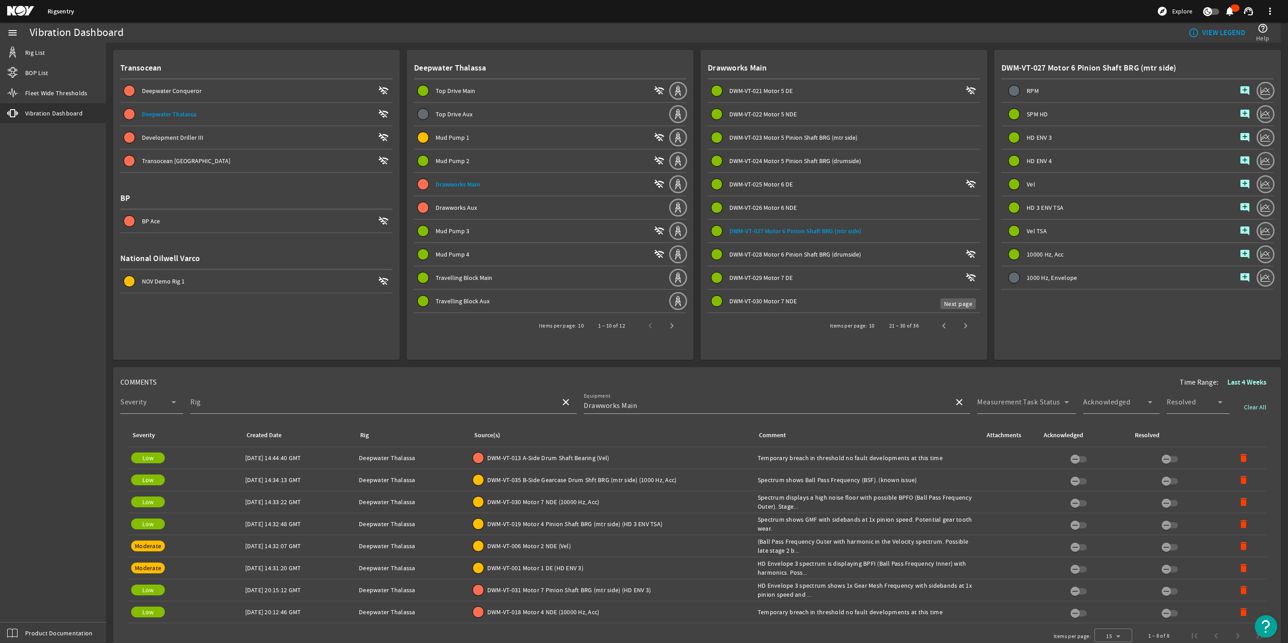
click at [955, 320] on span "Next page" at bounding box center [966, 326] width 22 height 22
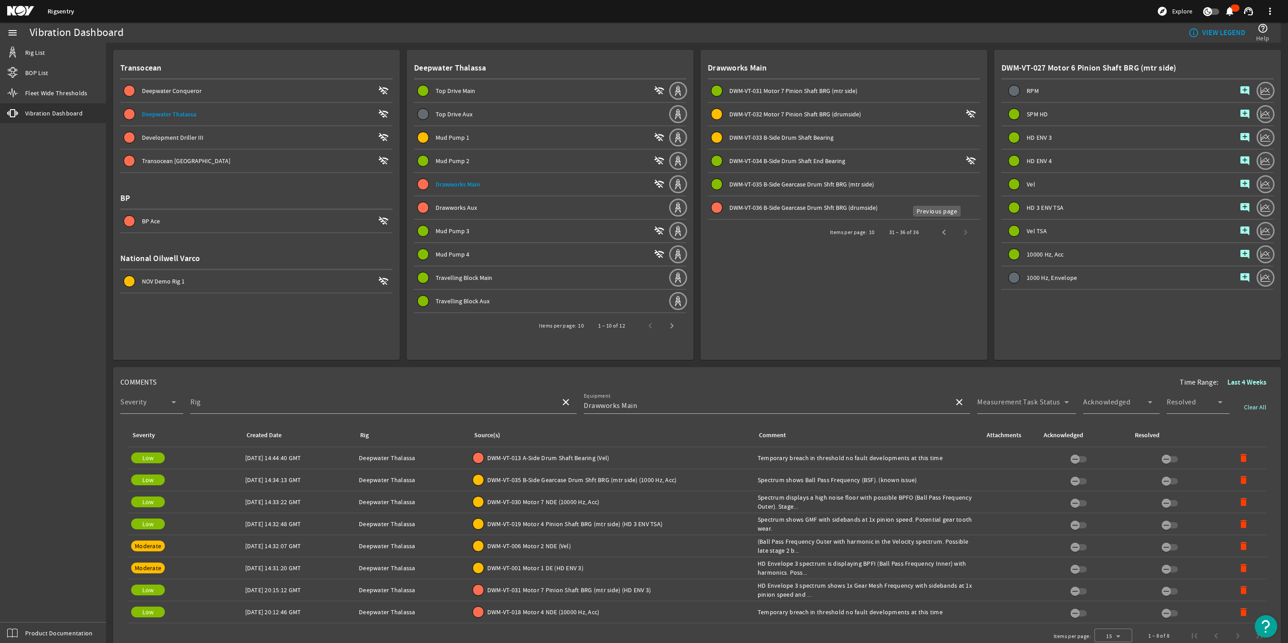
click at [938, 232] on span "Previous page" at bounding box center [944, 232] width 22 height 22
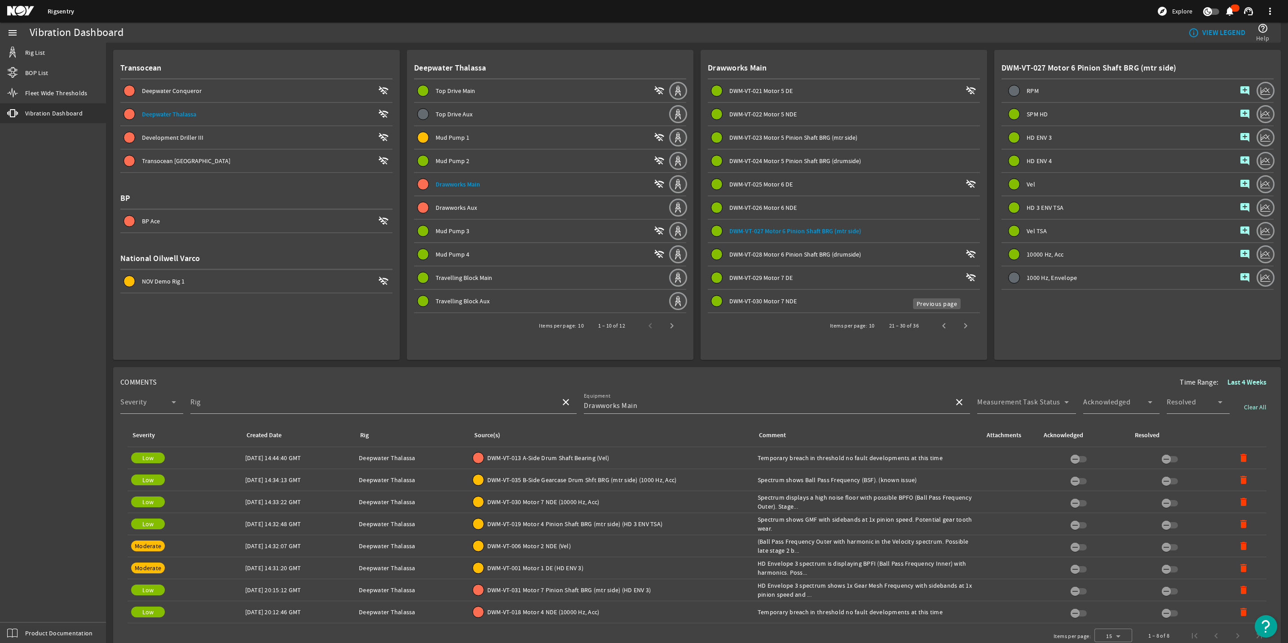
click at [938, 322] on span "Previous page" at bounding box center [944, 326] width 22 height 22
click at [940, 326] on span "Previous page" at bounding box center [944, 326] width 22 height 22
click at [961, 322] on span "Next page" at bounding box center [966, 326] width 22 height 22
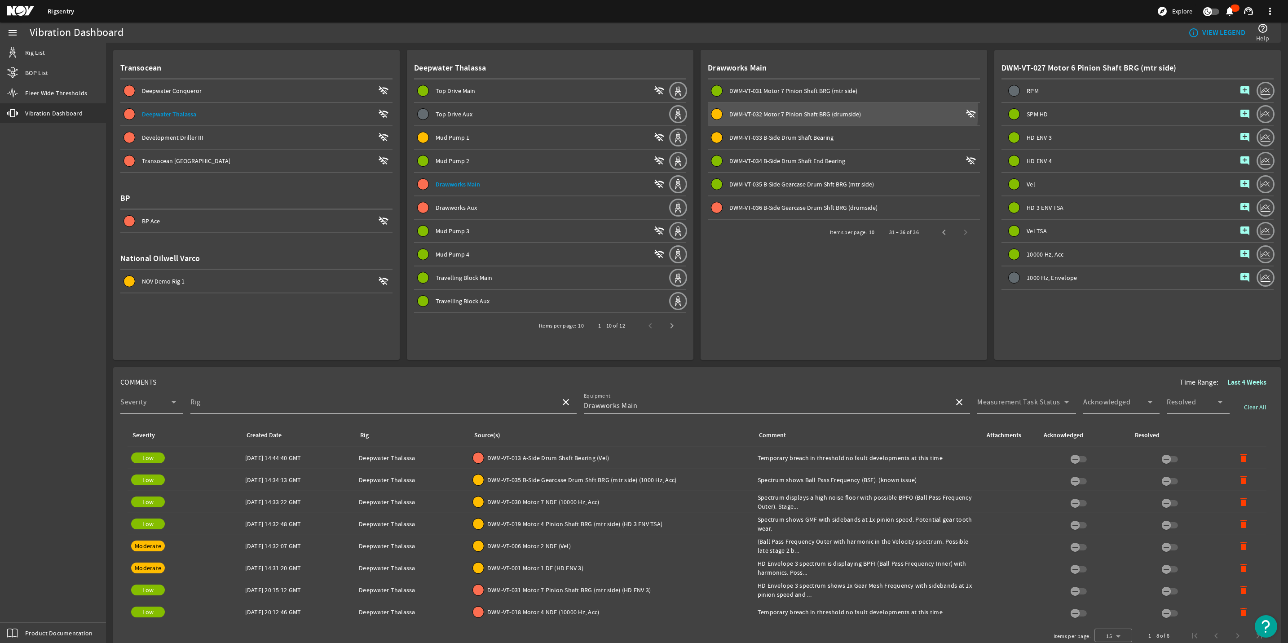
drag, startPoint x: 816, startPoint y: 110, endPoint x: 818, endPoint y: 115, distance: 5.6
click at [817, 114] on span "DWM-VT-032 Motor 7 Pinion Shaft BRG (drumside)" at bounding box center [795, 114] width 132 height 8
click at [748, 137] on span "DWM-VT-033 B-Side Drum Shaft Bearing" at bounding box center [781, 137] width 104 height 8
click at [766, 115] on span "DWM-VT-032 Motor 7 Pinion Shaft BRG (drumside)" at bounding box center [795, 114] width 132 height 8
click at [541, 589] on span "DWM-VT-031 Motor 7 Pinion Shaft BRG (mtr side) (HD ENV 3)" at bounding box center [568, 589] width 163 height 9
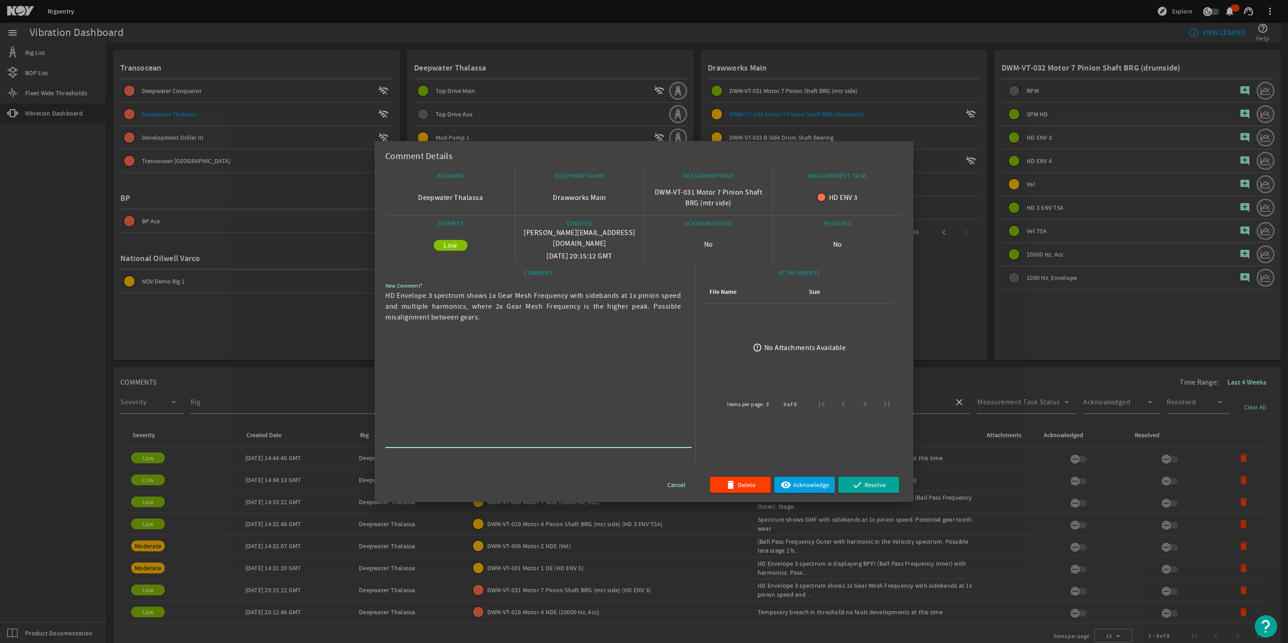
drag, startPoint x: 486, startPoint y: 322, endPoint x: 377, endPoint y: 298, distance: 111.9
click at [377, 298] on mat-dialog-content "RIGNAME Deepwater Thalassa EQUIPMENTNAME Drawworks Main MEASURINGPOINT DWM-VT-0…" at bounding box center [644, 335] width 539 height 334
drag, startPoint x: 377, startPoint y: 298, endPoint x: 510, endPoint y: 360, distance: 146.5
click at [510, 360] on textarea "HD Envelope 3 spectrum shows 1x Gear Mesh Frequency with sidebands at 1x pinion…" at bounding box center [534, 367] width 299 height 155
click at [1004, 348] on div at bounding box center [644, 321] width 1288 height 643
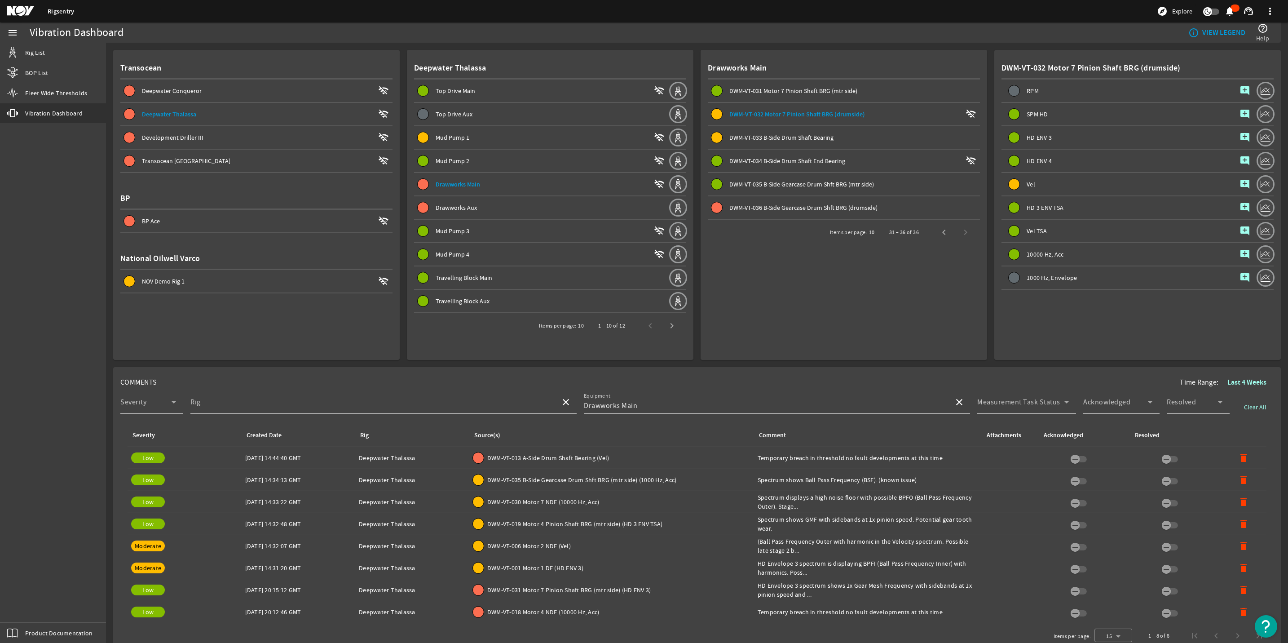
click at [799, 137] on span "DWM-VT-033 B-Side Drum Shaft Bearing" at bounding box center [781, 137] width 104 height 8
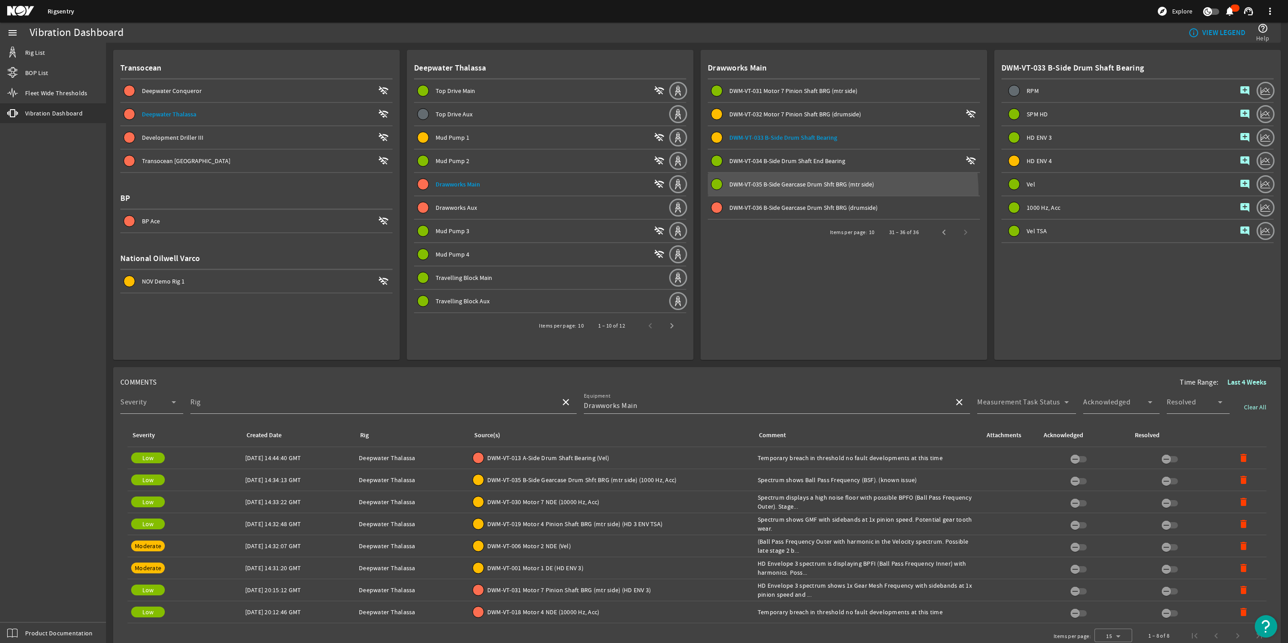
click at [767, 194] on span at bounding box center [844, 184] width 272 height 22
click at [767, 204] on span "DWM-VT-036 B-Side Gearcase Drum Shft BRG (drumside)" at bounding box center [803, 207] width 148 height 8
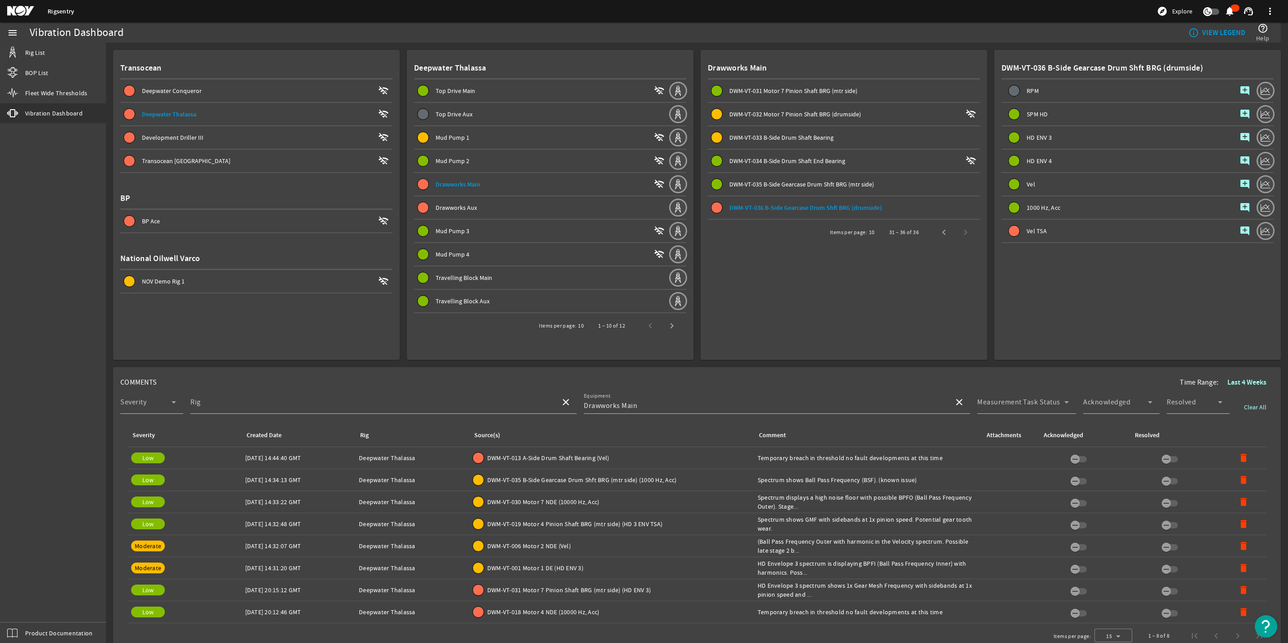
click at [779, 135] on span "DWM-VT-033 B-Side Drum Shaft Bearing" at bounding box center [781, 137] width 104 height 8
click at [809, 116] on span "DWM-VT-032 Motor 7 Pinion Shaft BRG (drumside)" at bounding box center [795, 114] width 132 height 8
click at [449, 203] on span "Drawworks Aux" at bounding box center [456, 207] width 41 height 8
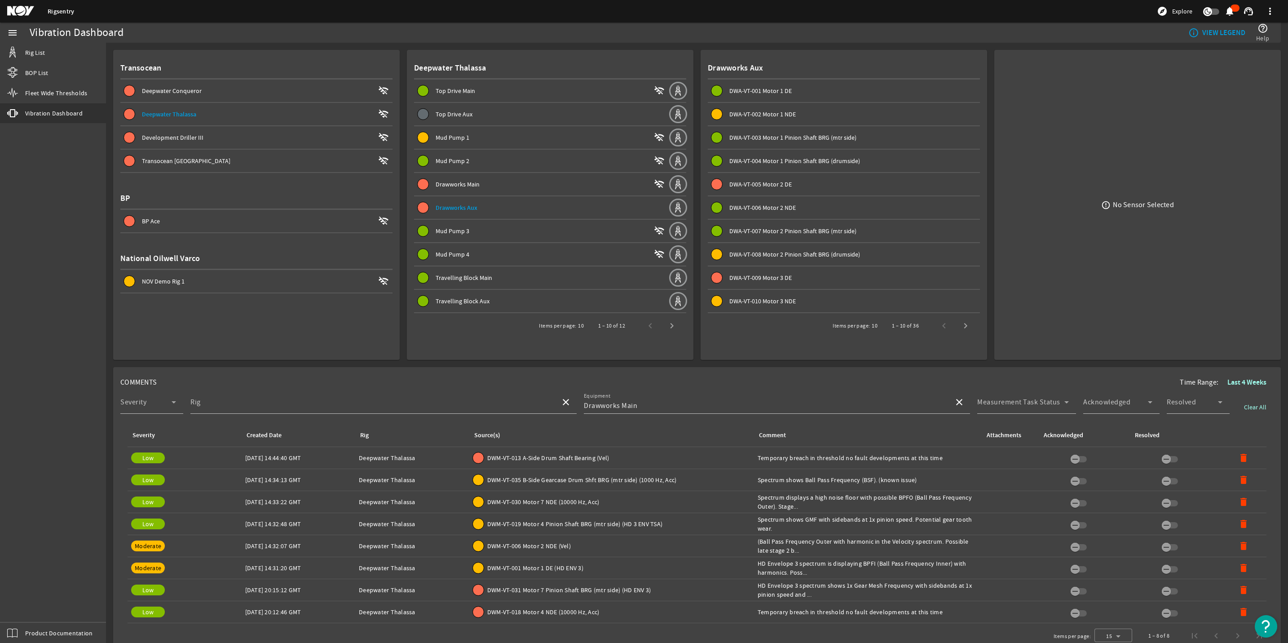
click at [431, 213] on span at bounding box center [541, 208] width 254 height 22
click at [954, 402] on mat-icon "close" at bounding box center [959, 402] width 11 height 11
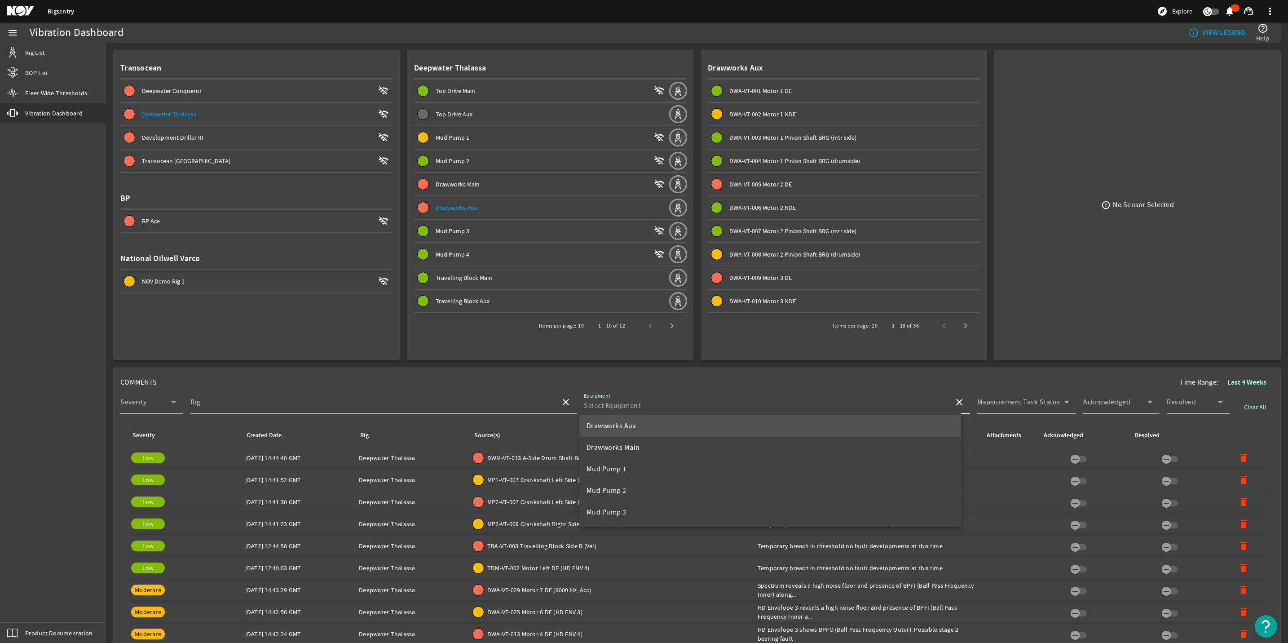
click at [639, 430] on mat-option "Drawworks Aux" at bounding box center [770, 426] width 382 height 22
type input "Drawworks Aux"
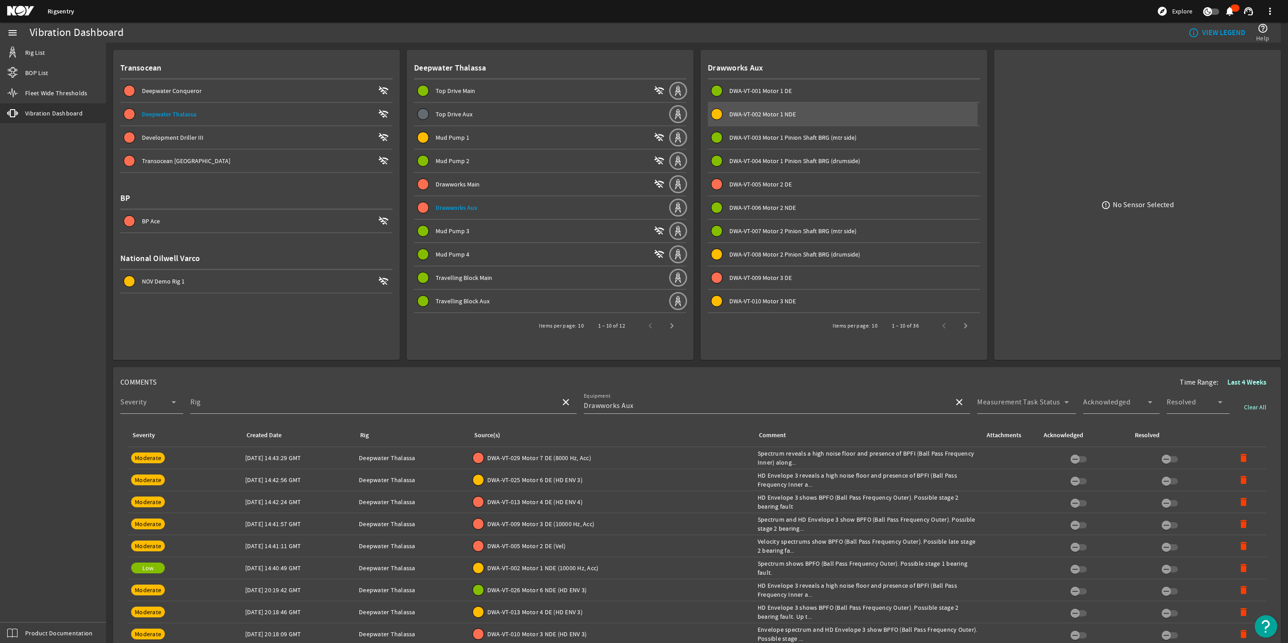
click at [737, 115] on span "DWA-VT-002 Motor 1 NDE" at bounding box center [762, 114] width 66 height 8
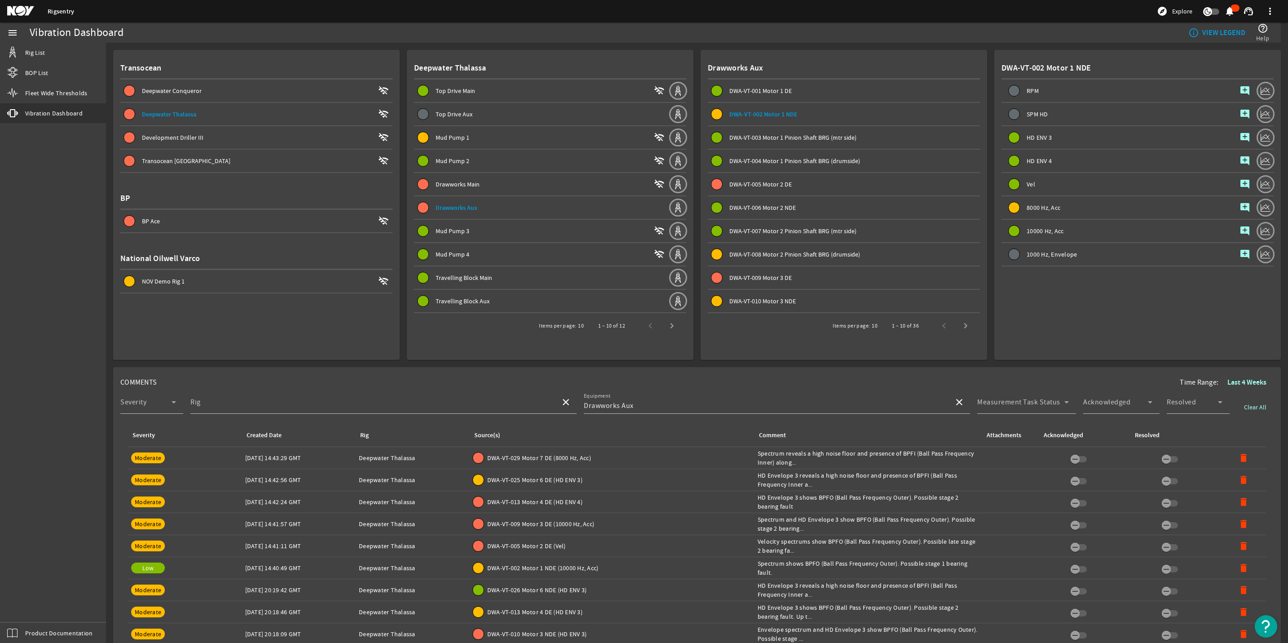
click at [555, 570] on span "DWA-VT-002 Motor 1 NDE (10000 Hz, Acc)" at bounding box center [542, 567] width 111 height 9
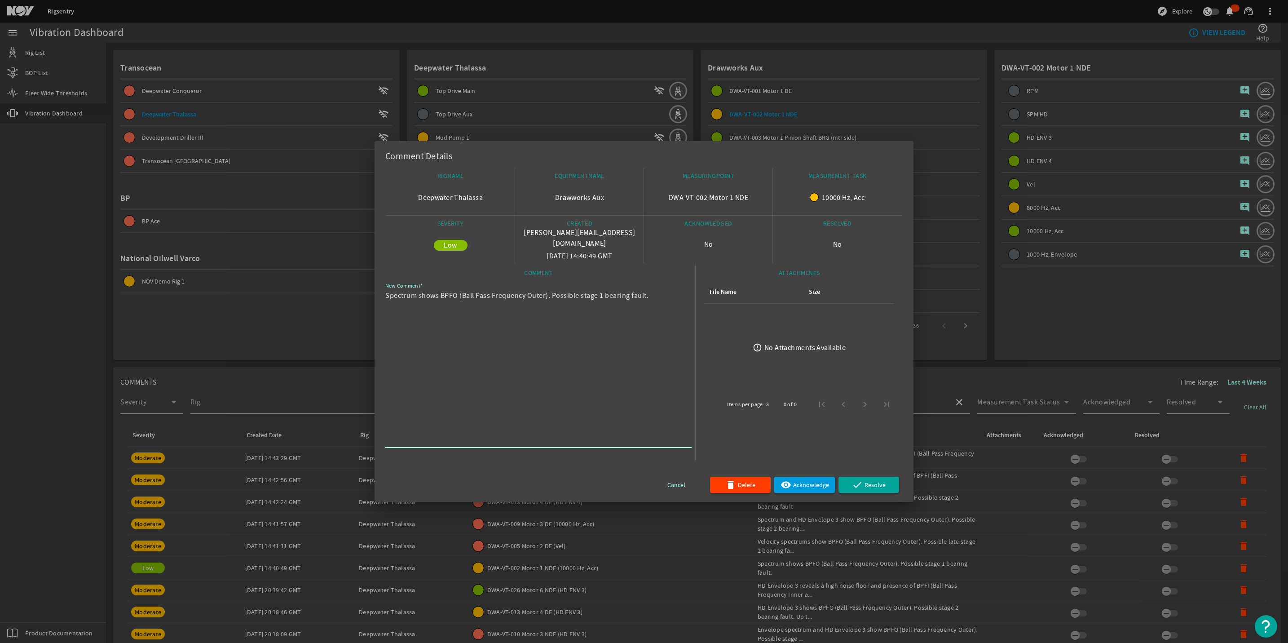
drag, startPoint x: 651, startPoint y: 296, endPoint x: 372, endPoint y: 284, distance: 279.6
click at [372, 284] on div "Comment Details RIGNAME Deepwater Thalassa EQUIPMENTNAME Drawworks Aux MEASURIN…" at bounding box center [644, 321] width 1288 height 643
drag, startPoint x: 372, startPoint y: 284, endPoint x: 410, endPoint y: 291, distance: 38.8
click at [962, 260] on div at bounding box center [644, 321] width 1288 height 643
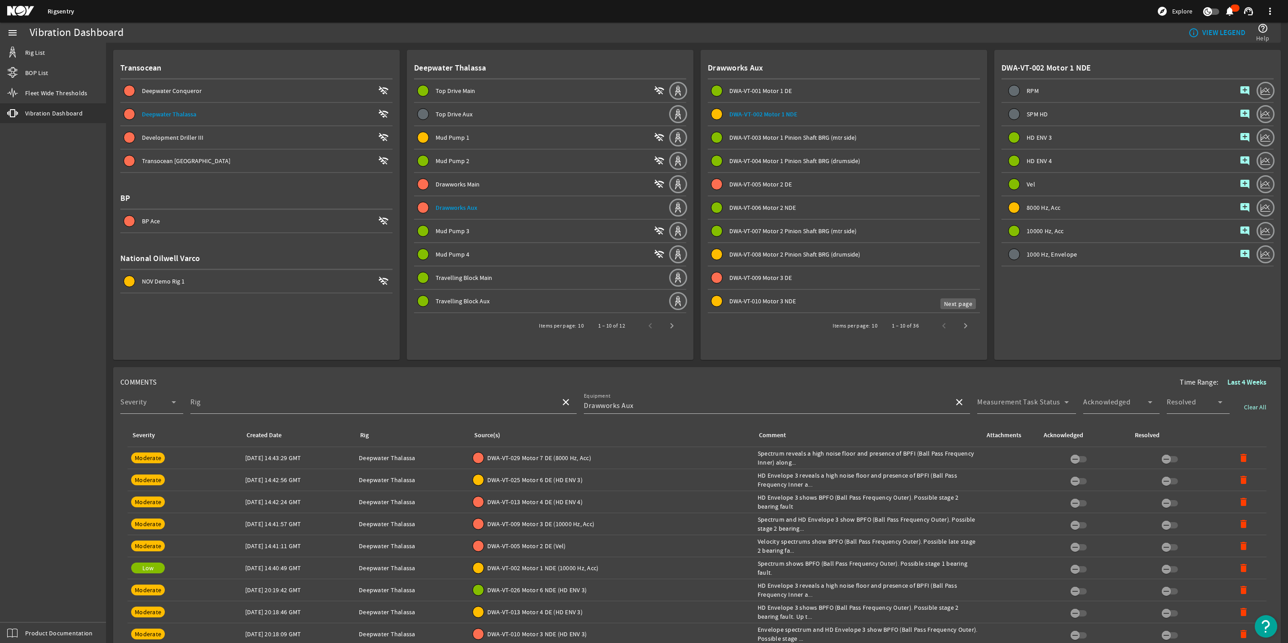
click at [965, 329] on span "Next page" at bounding box center [966, 326] width 22 height 22
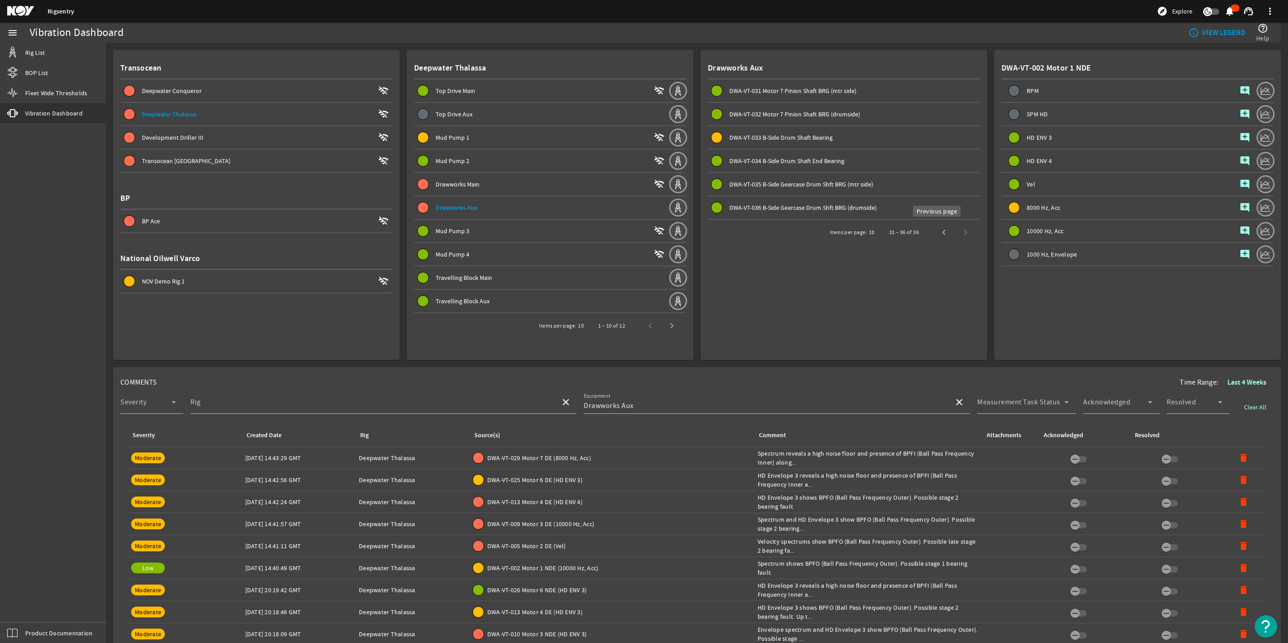
click at [936, 234] on span "Previous page" at bounding box center [944, 232] width 22 height 22
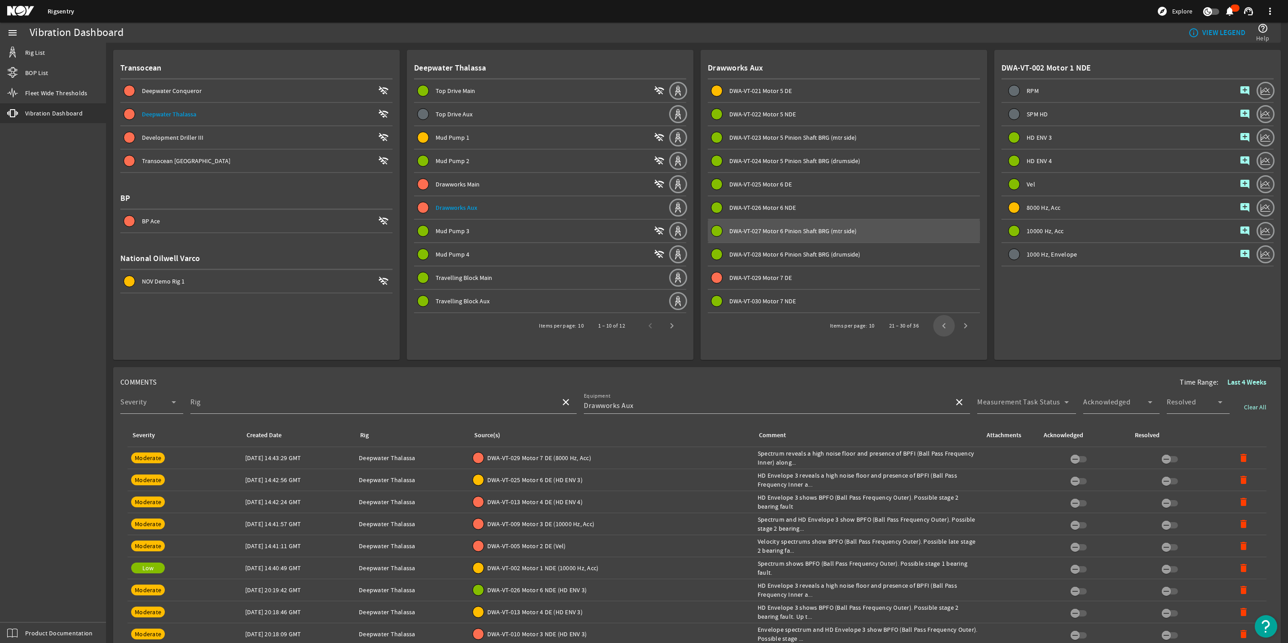
click at [936, 234] on div "DWA-VT-027 Motor 6 Pinion Shaft BRG (mtr side)" at bounding box center [854, 230] width 251 height 9
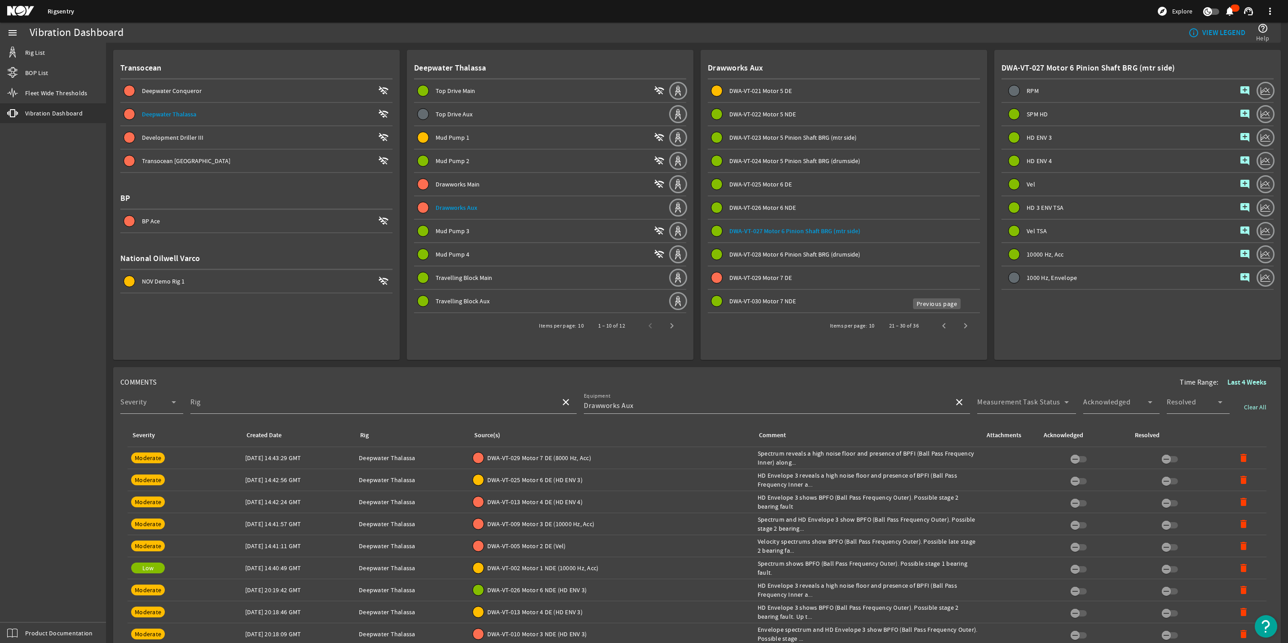
click at [933, 326] on span "Previous page" at bounding box center [944, 326] width 22 height 22
